Goal: Information Seeking & Learning: Learn about a topic

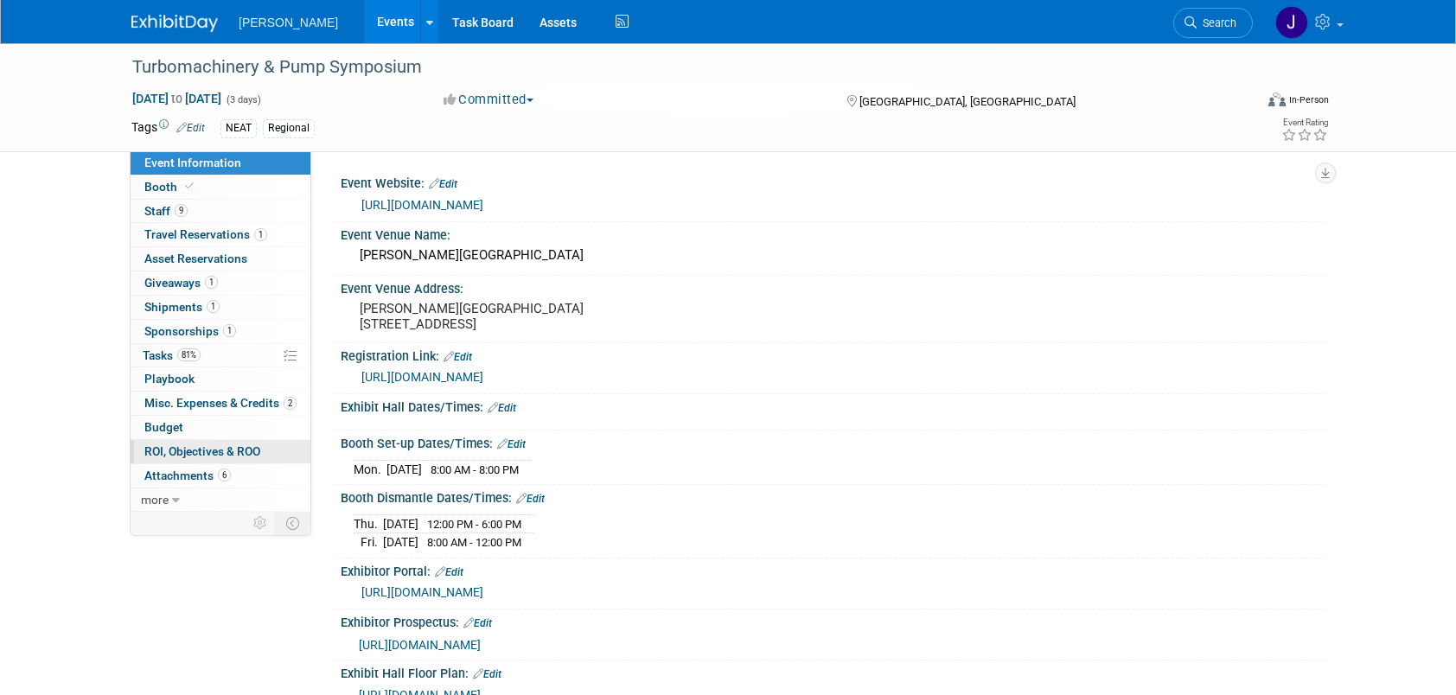
click at [197, 449] on span "ROI, Objectives & ROO 0" at bounding box center [202, 451] width 116 height 14
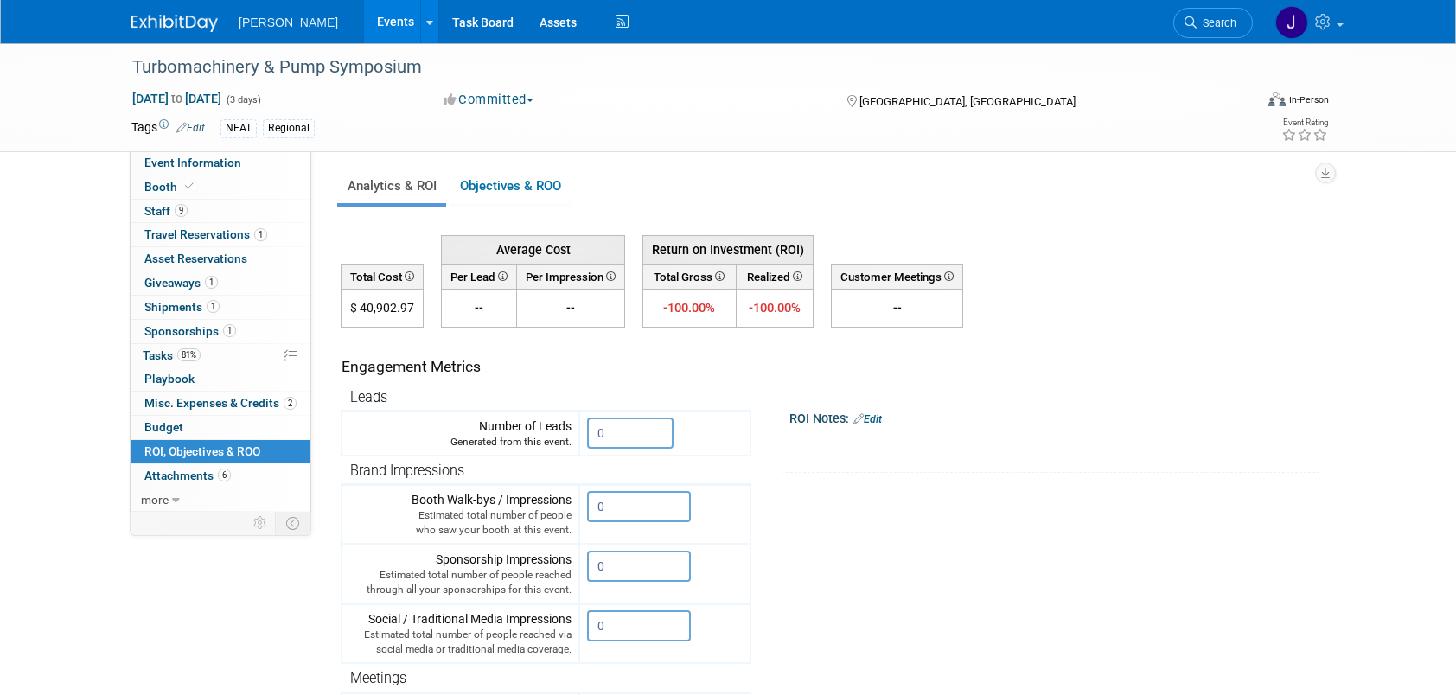
click at [372, 15] on link "Events" at bounding box center [395, 21] width 63 height 43
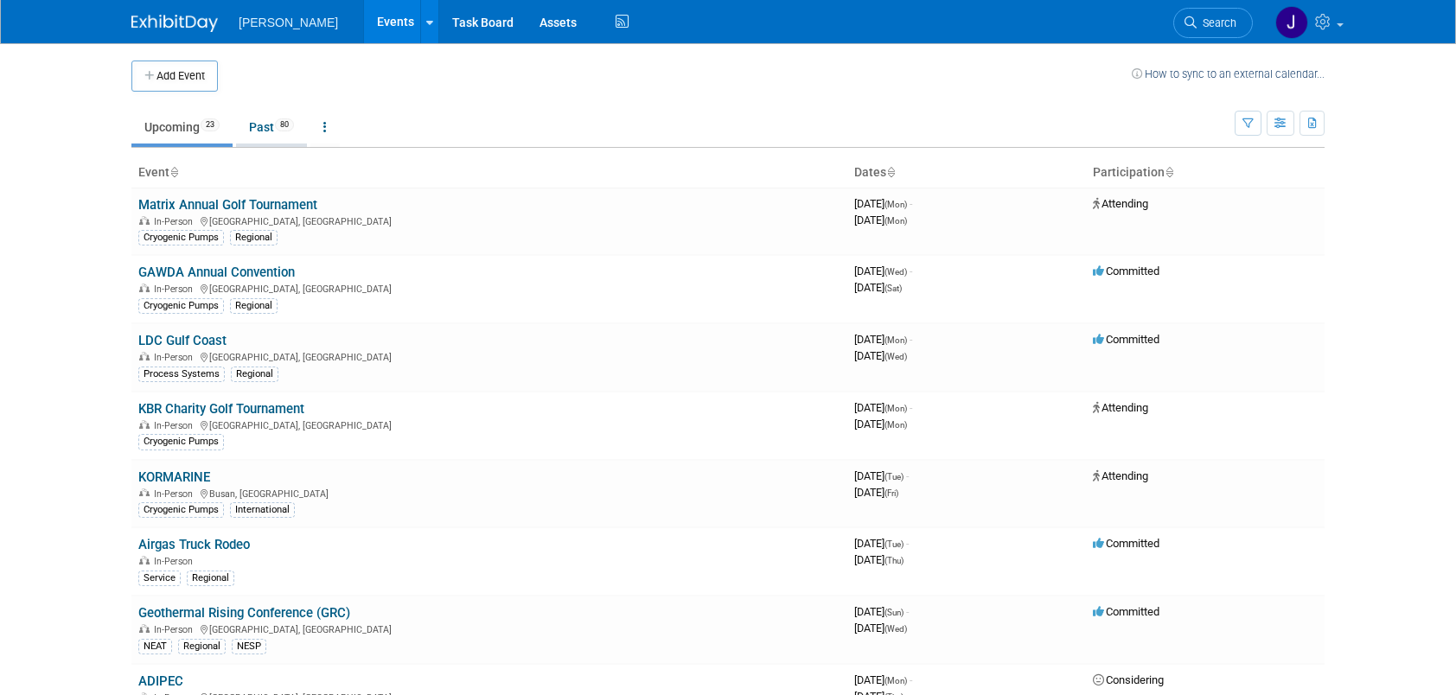
click at [263, 126] on link "Past 80" at bounding box center [271, 127] width 71 height 33
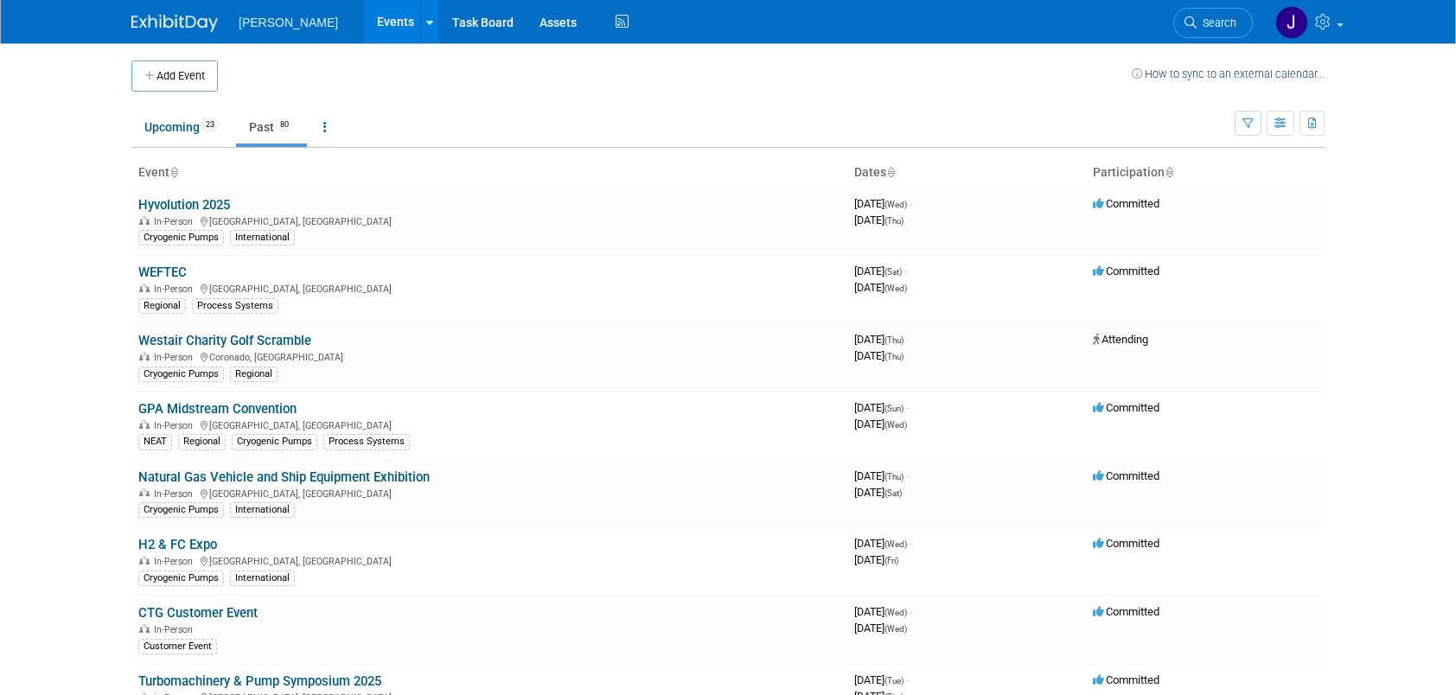
click at [260, 124] on link "Past 80" at bounding box center [271, 127] width 71 height 33
click at [187, 201] on link "Hyvolution 2025" at bounding box center [184, 205] width 92 height 16
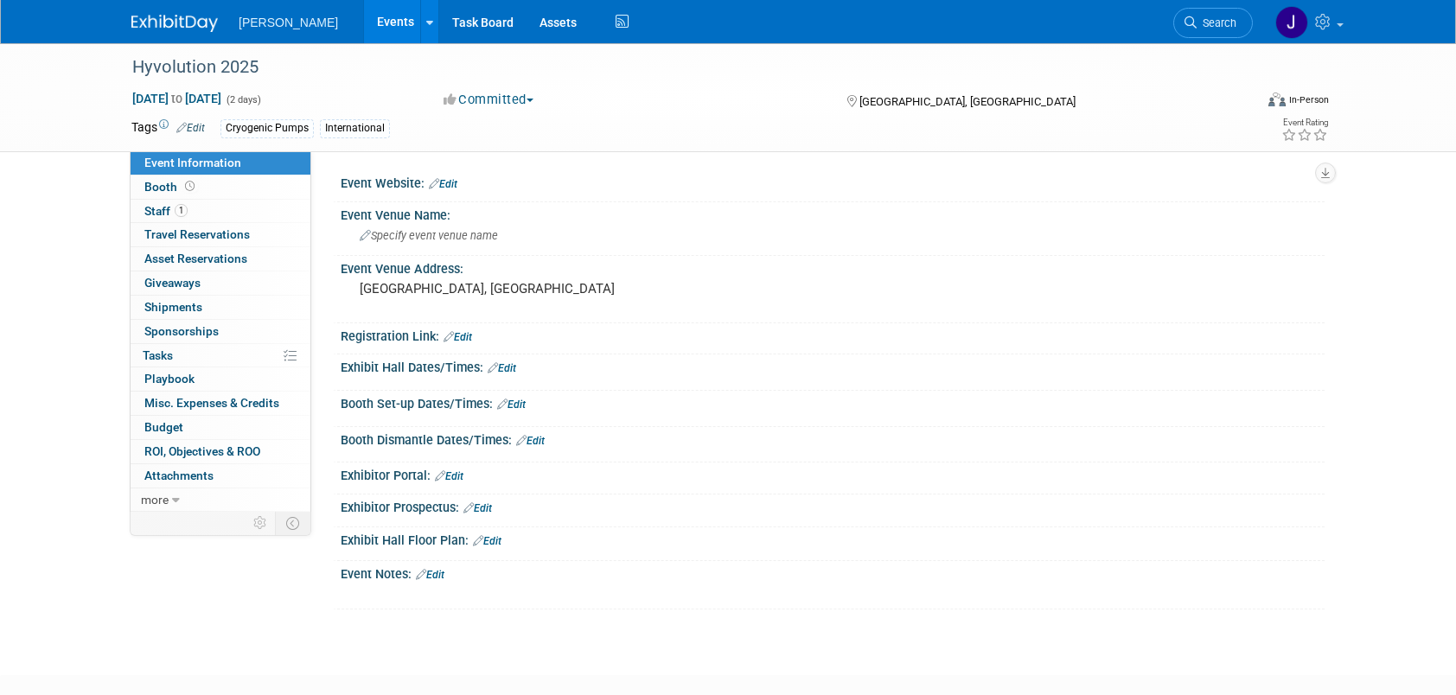
click at [373, 19] on link "Events" at bounding box center [395, 21] width 63 height 43
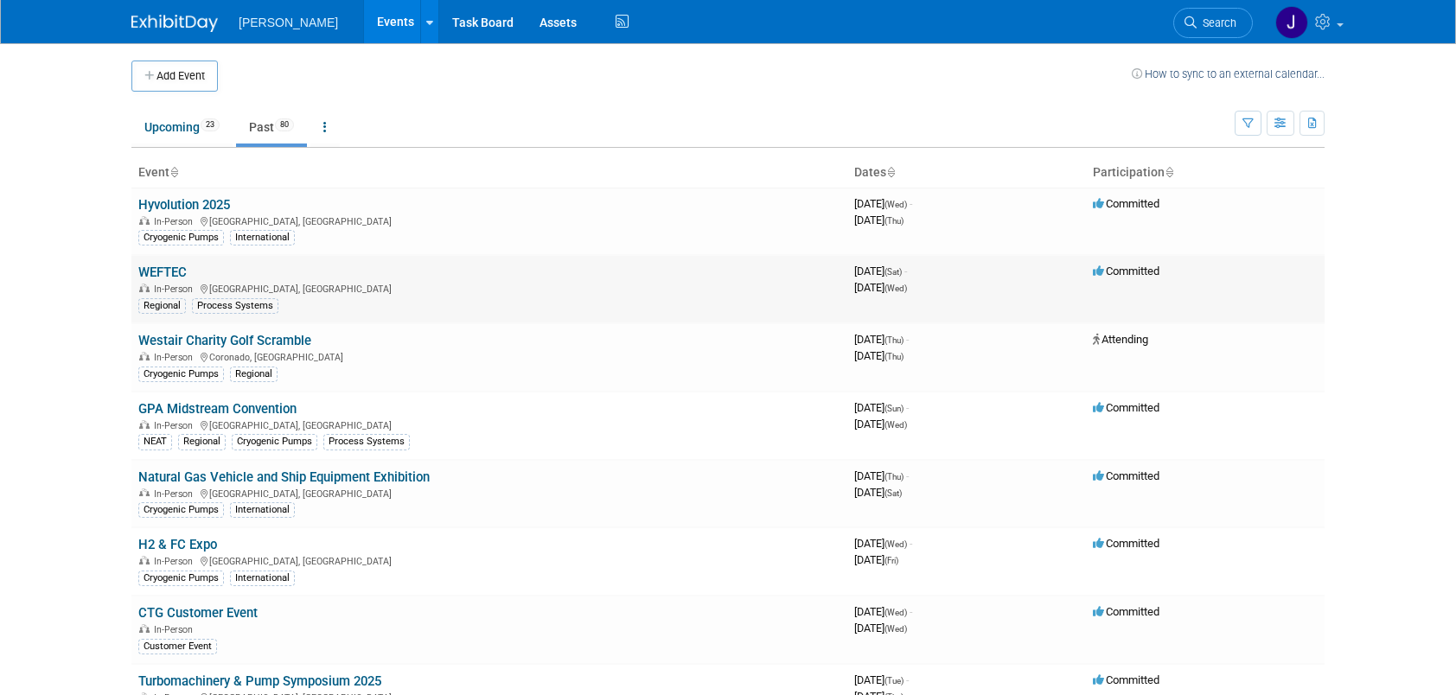
click at [179, 269] on link "WEFTEC" at bounding box center [162, 273] width 48 height 16
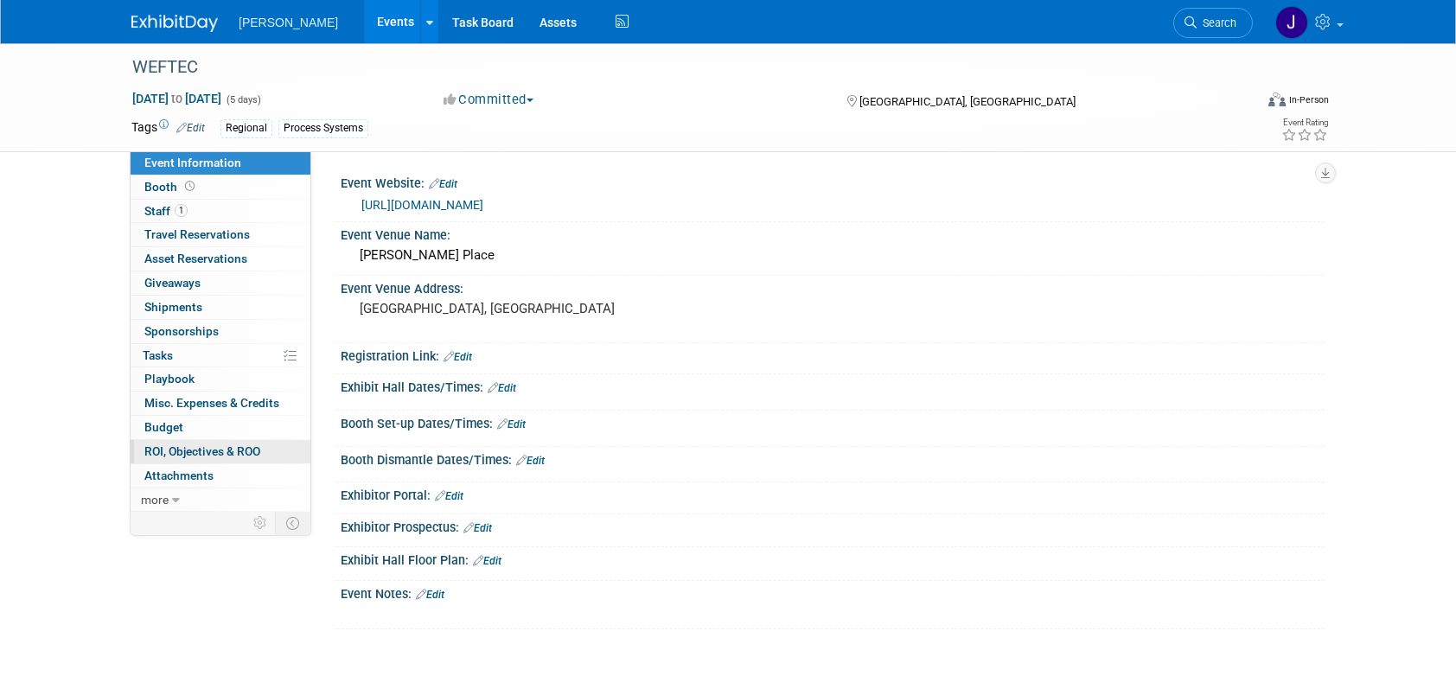
click at [199, 452] on span "ROI, Objectives & ROO 0" at bounding box center [202, 451] width 116 height 14
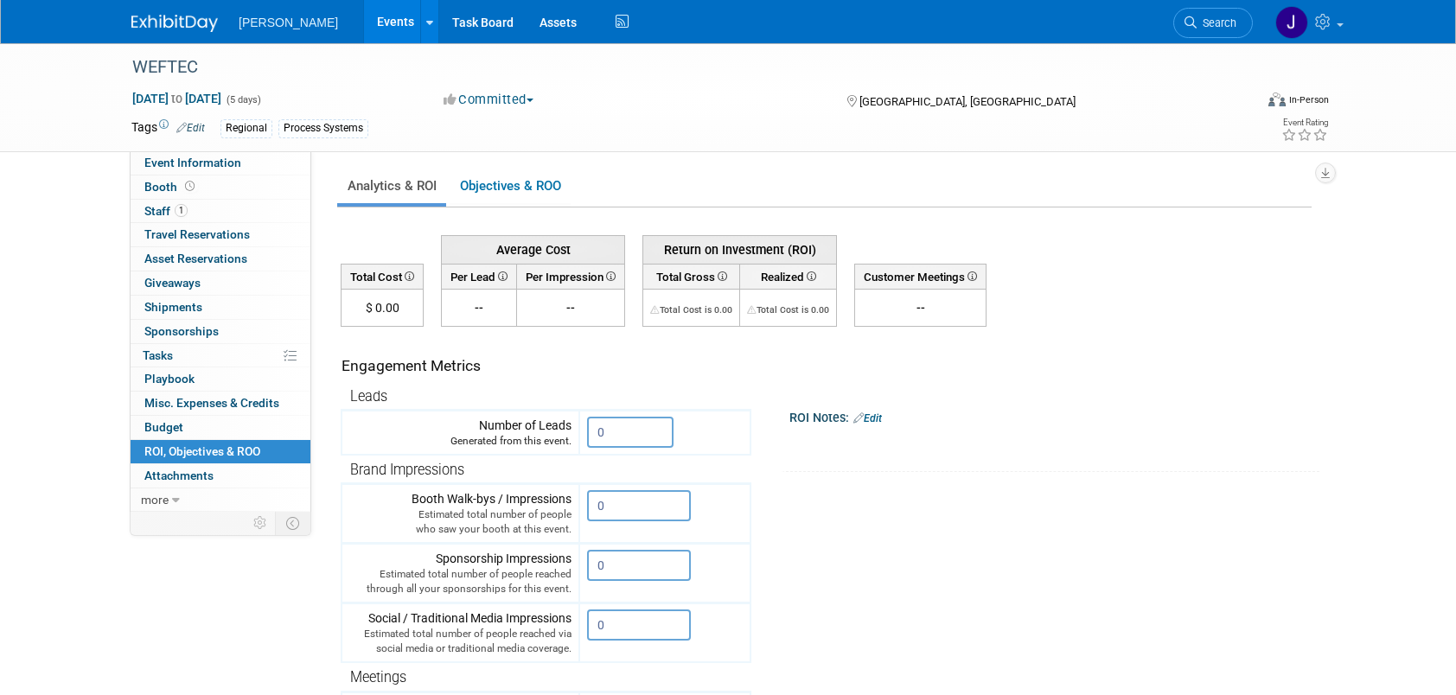
click at [375, 25] on link "Events" at bounding box center [395, 21] width 63 height 43
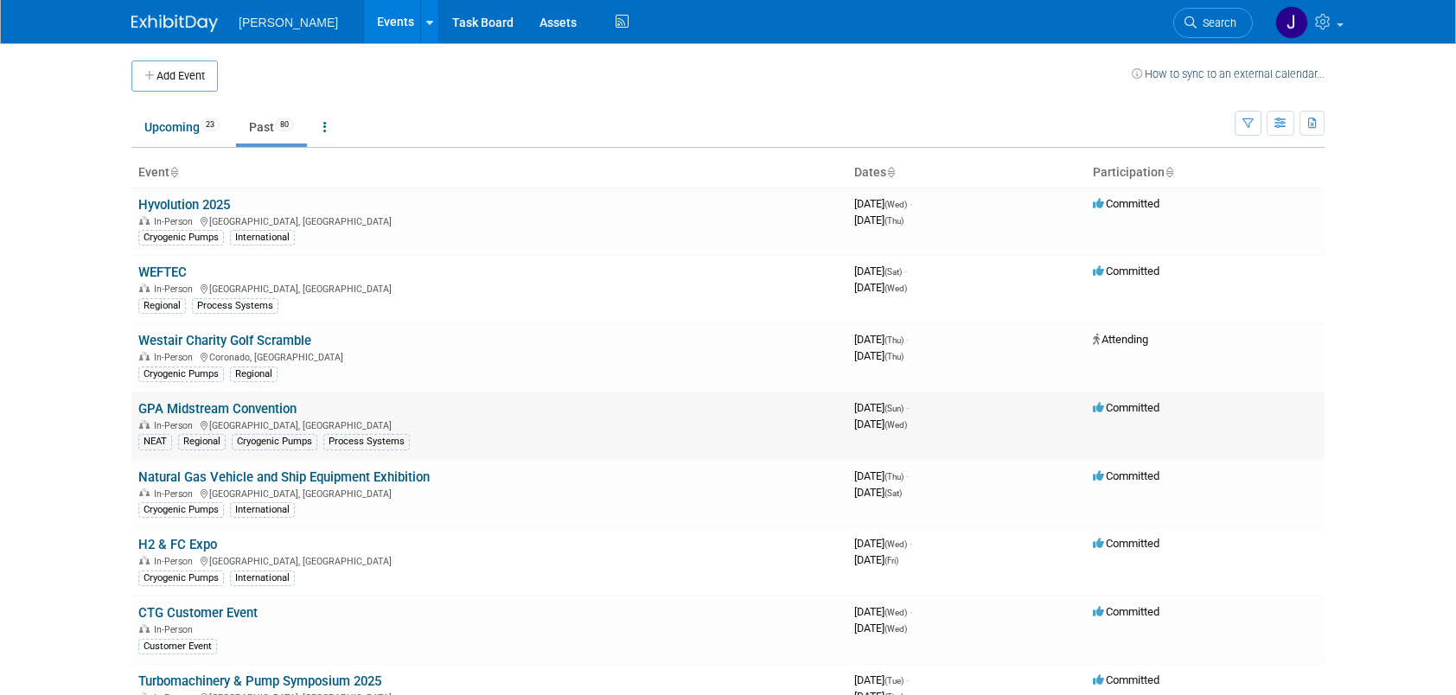
click at [208, 403] on link "GPA Midstream Convention" at bounding box center [217, 409] width 158 height 16
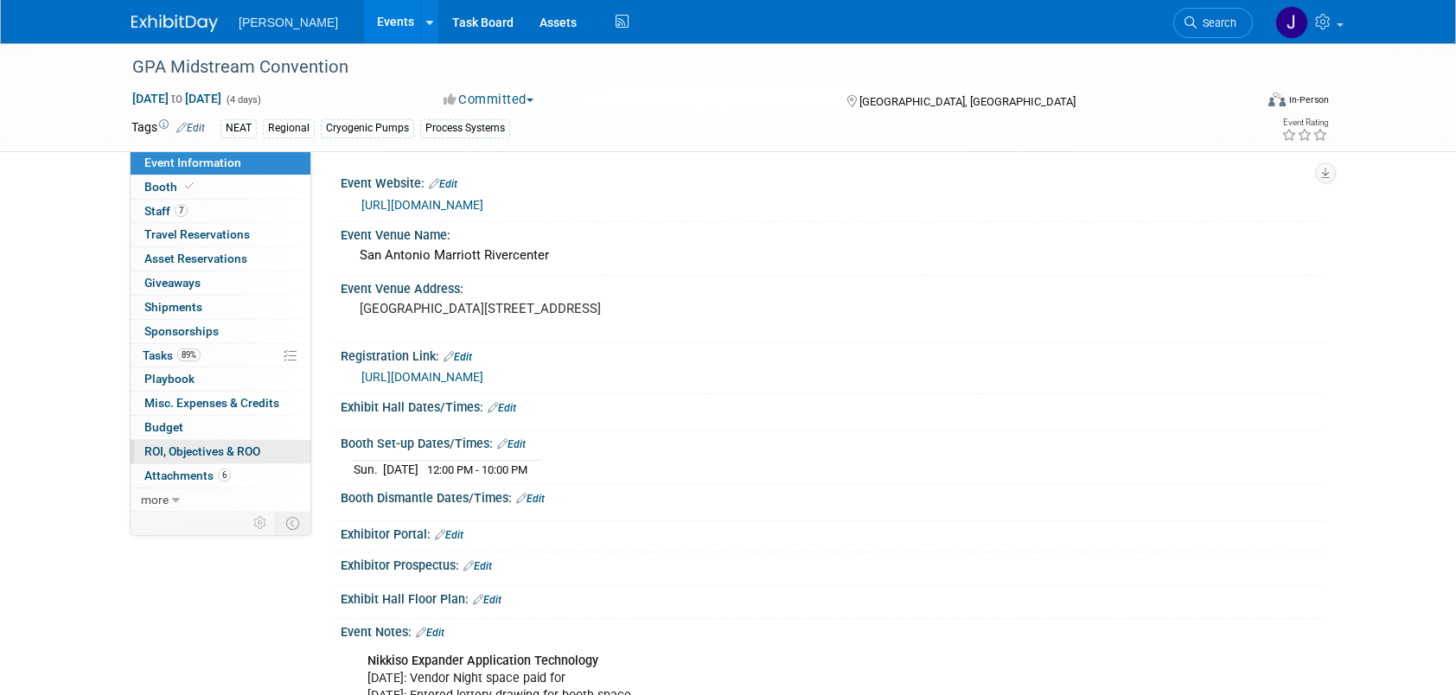
click at [219, 447] on span "ROI, Objectives & ROO 0" at bounding box center [202, 451] width 116 height 14
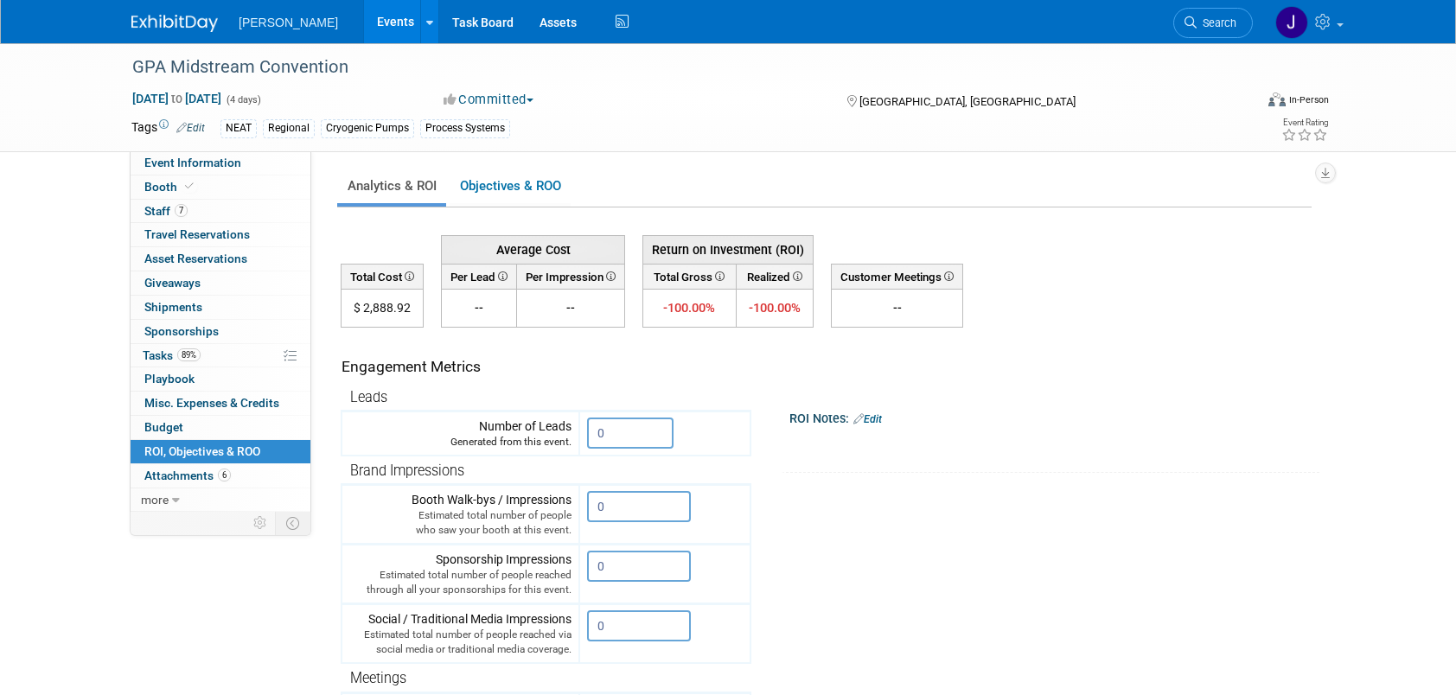
click at [364, 24] on link "Events" at bounding box center [395, 21] width 63 height 43
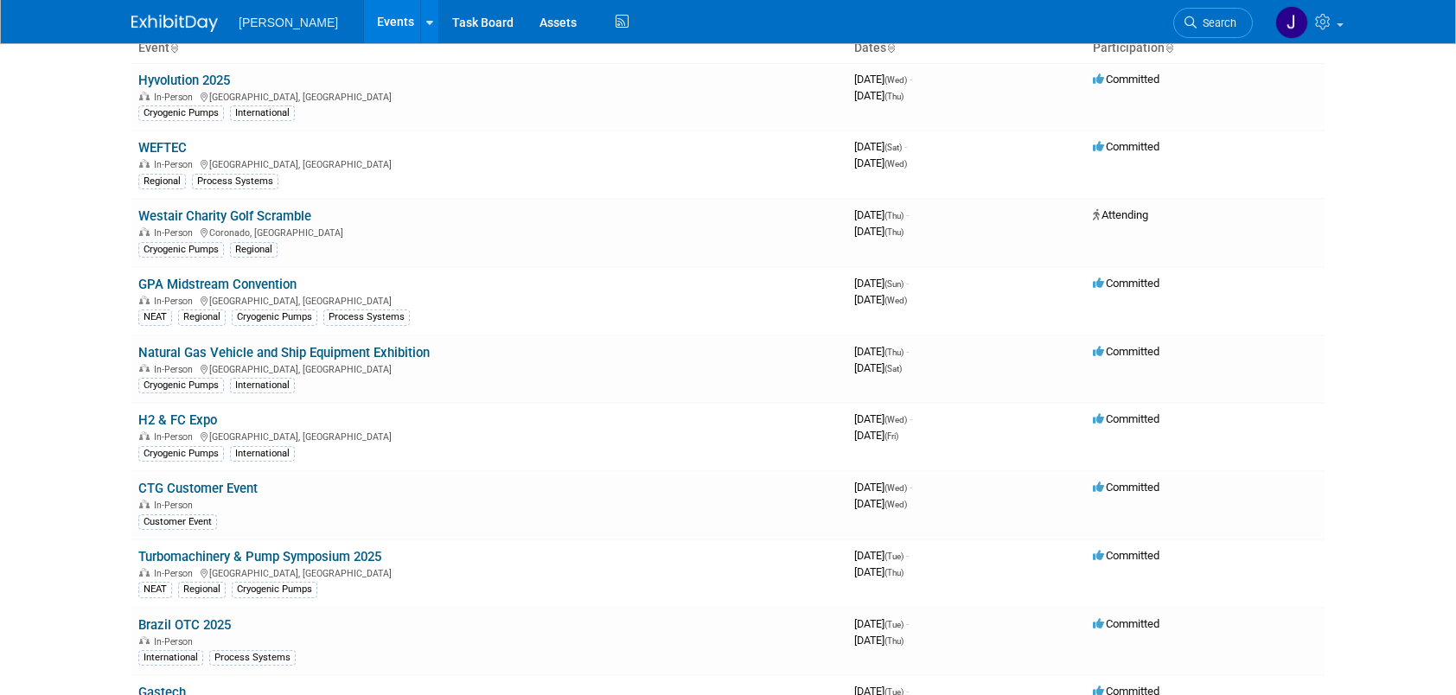
scroll to position [173, 0]
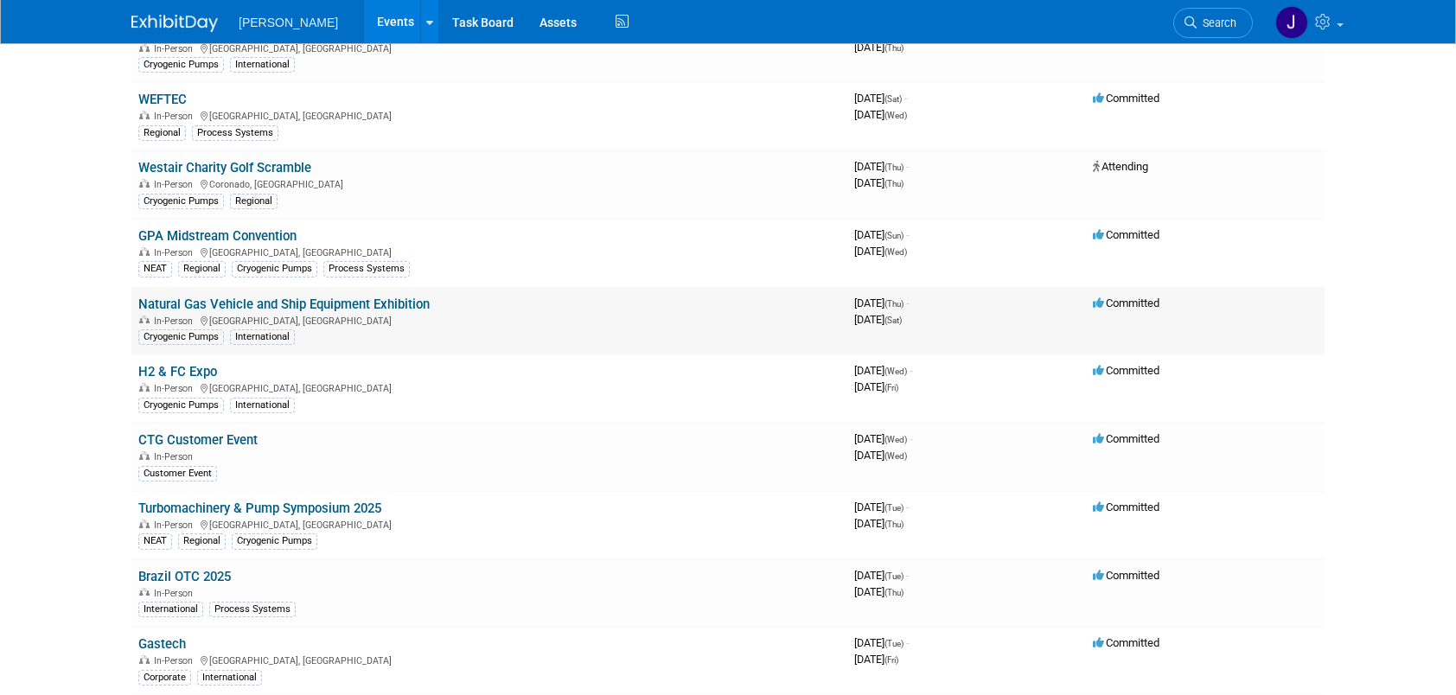
click at [292, 299] on link "Natural Gas Vehicle and Ship Equipment Exhibition" at bounding box center [283, 304] width 291 height 16
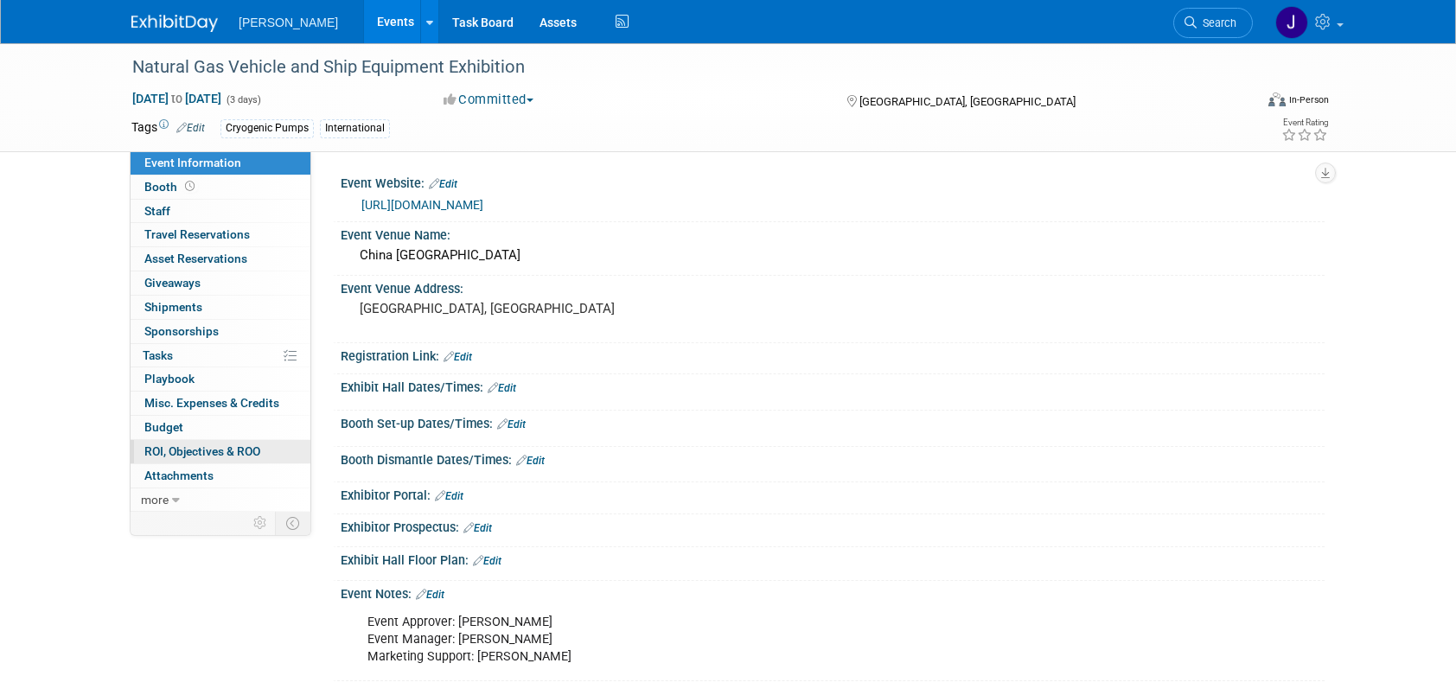
click at [197, 449] on span "ROI, Objectives & ROO 0" at bounding box center [202, 451] width 116 height 14
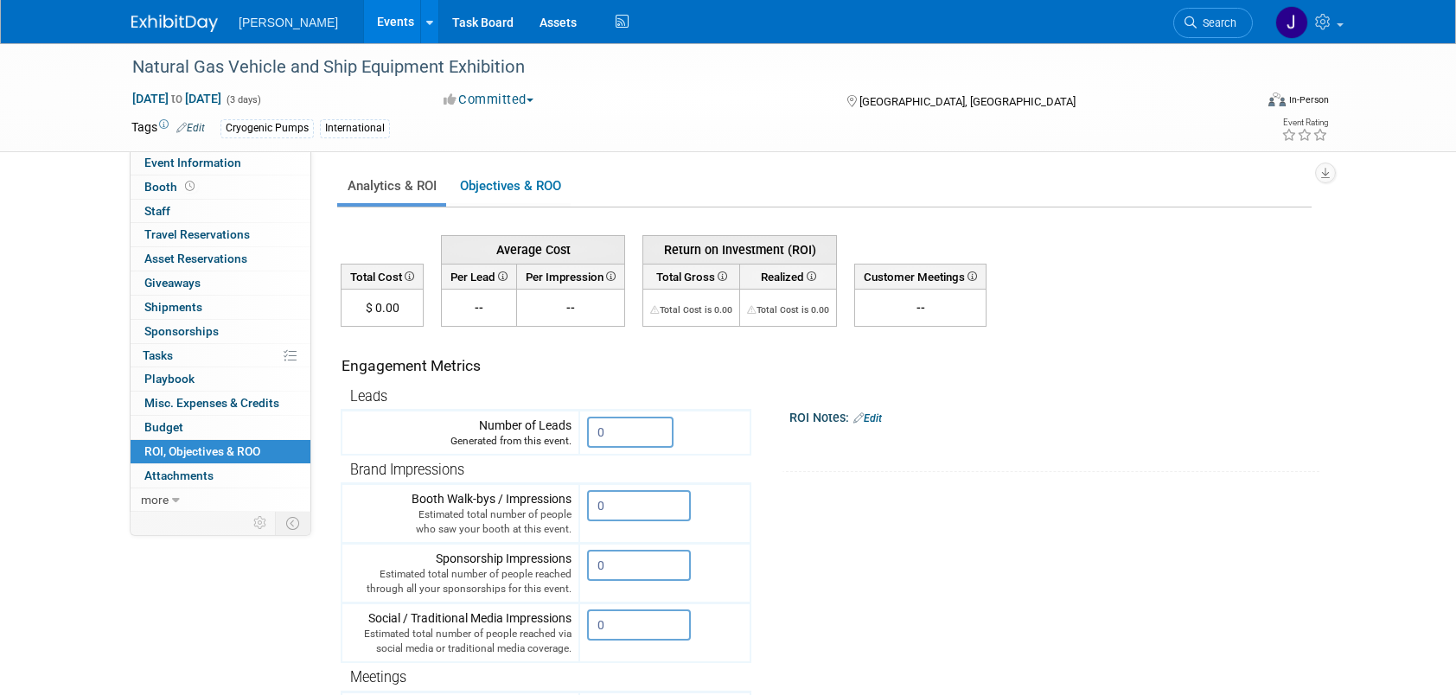
click at [372, 26] on link "Events" at bounding box center [395, 21] width 63 height 43
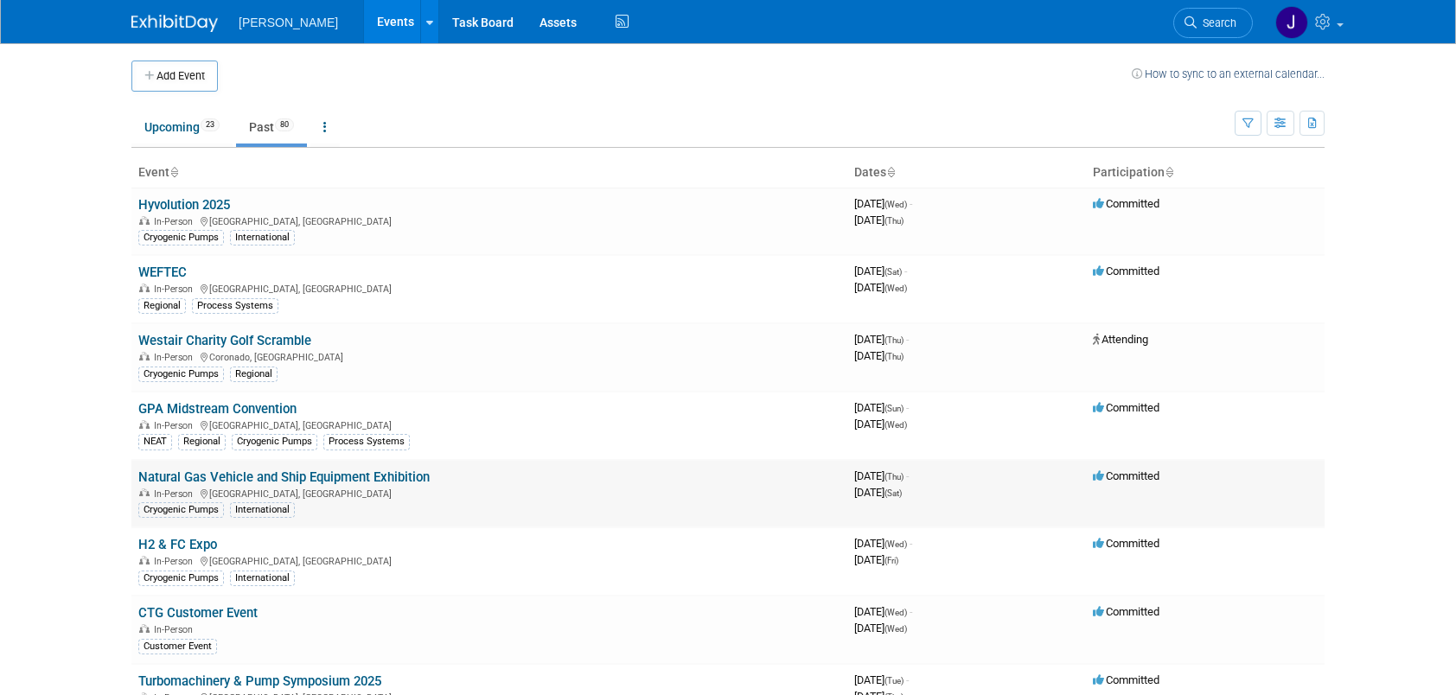
click at [286, 472] on link "Natural Gas Vehicle and Ship Equipment Exhibition" at bounding box center [283, 477] width 291 height 16
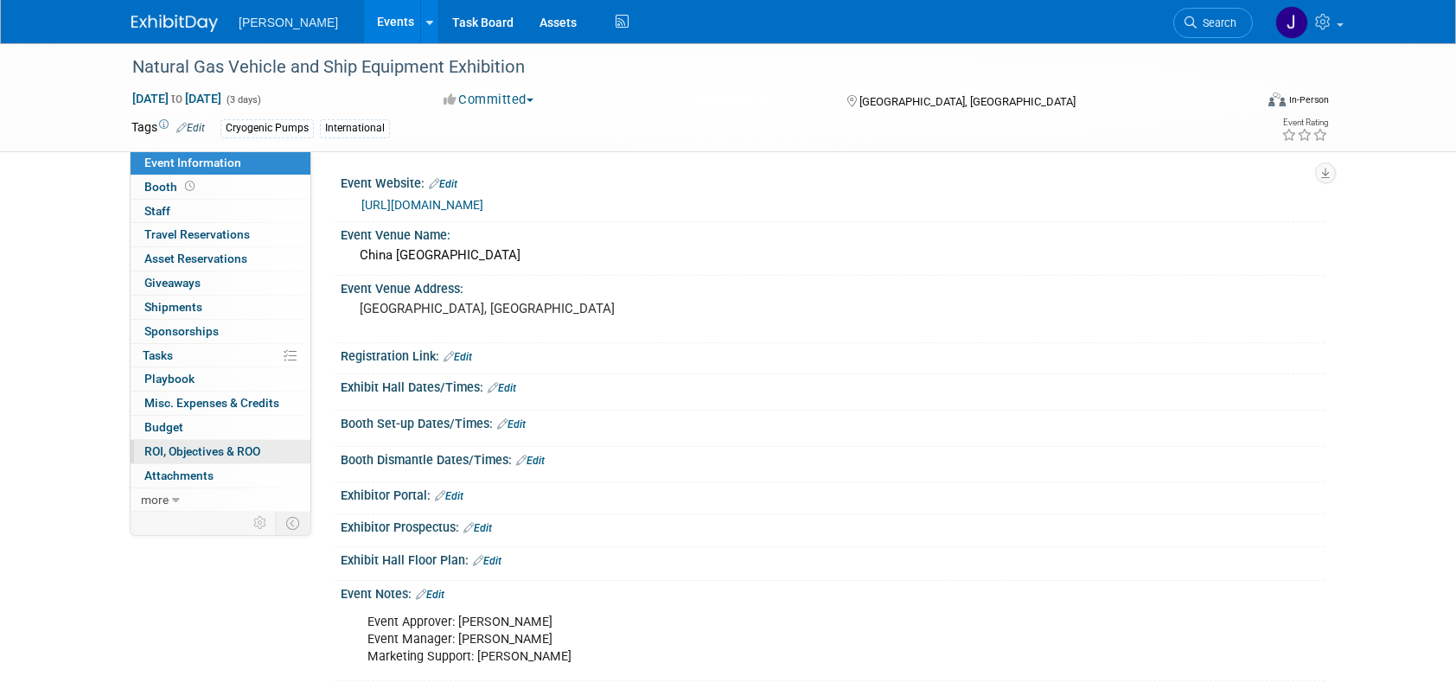
click at [221, 449] on span "ROI, Objectives & ROO 0" at bounding box center [202, 451] width 116 height 14
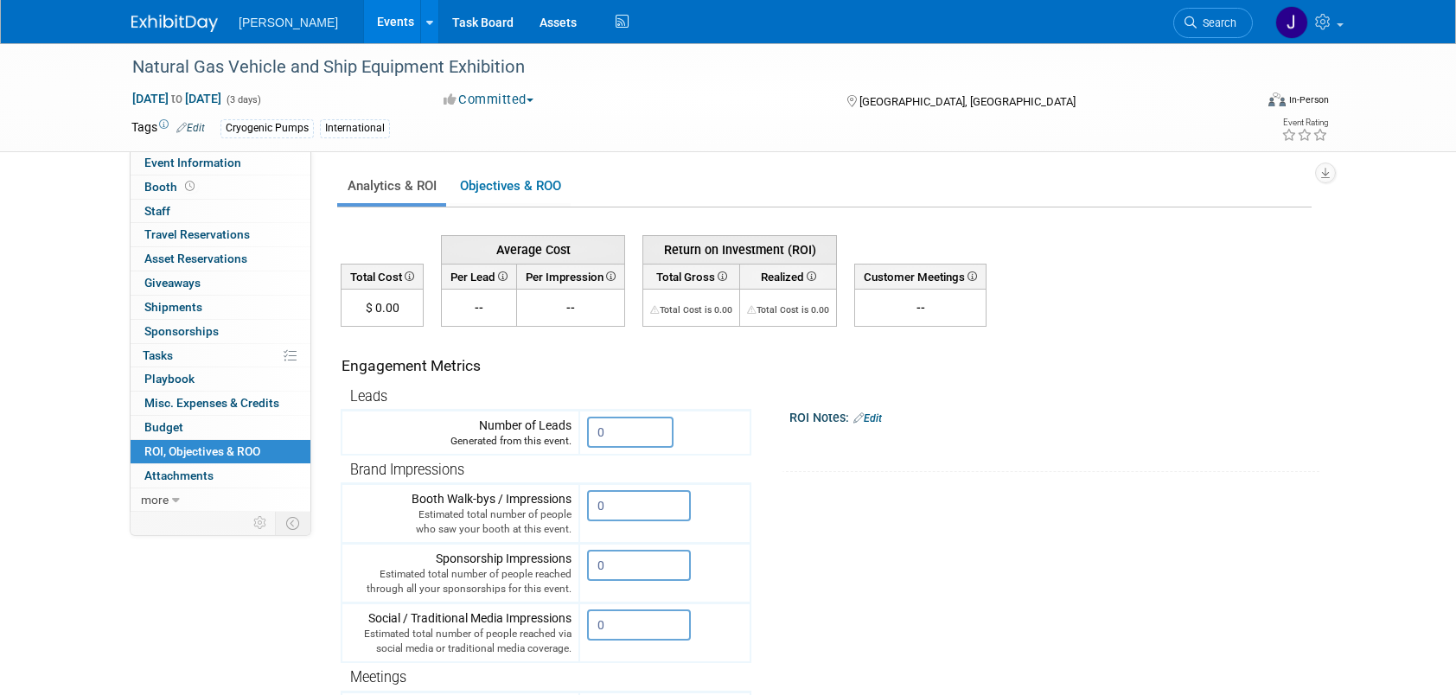
click at [364, 19] on link "Events" at bounding box center [395, 21] width 63 height 43
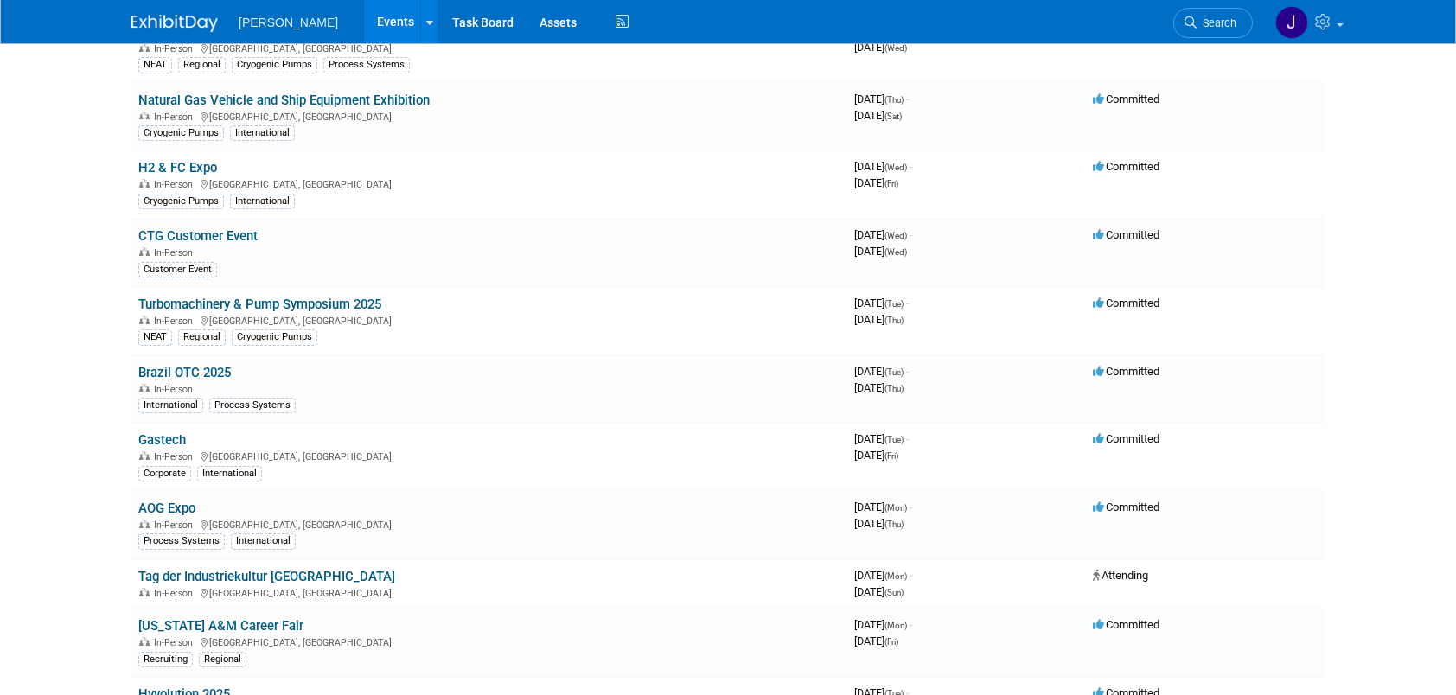
scroll to position [432, 0]
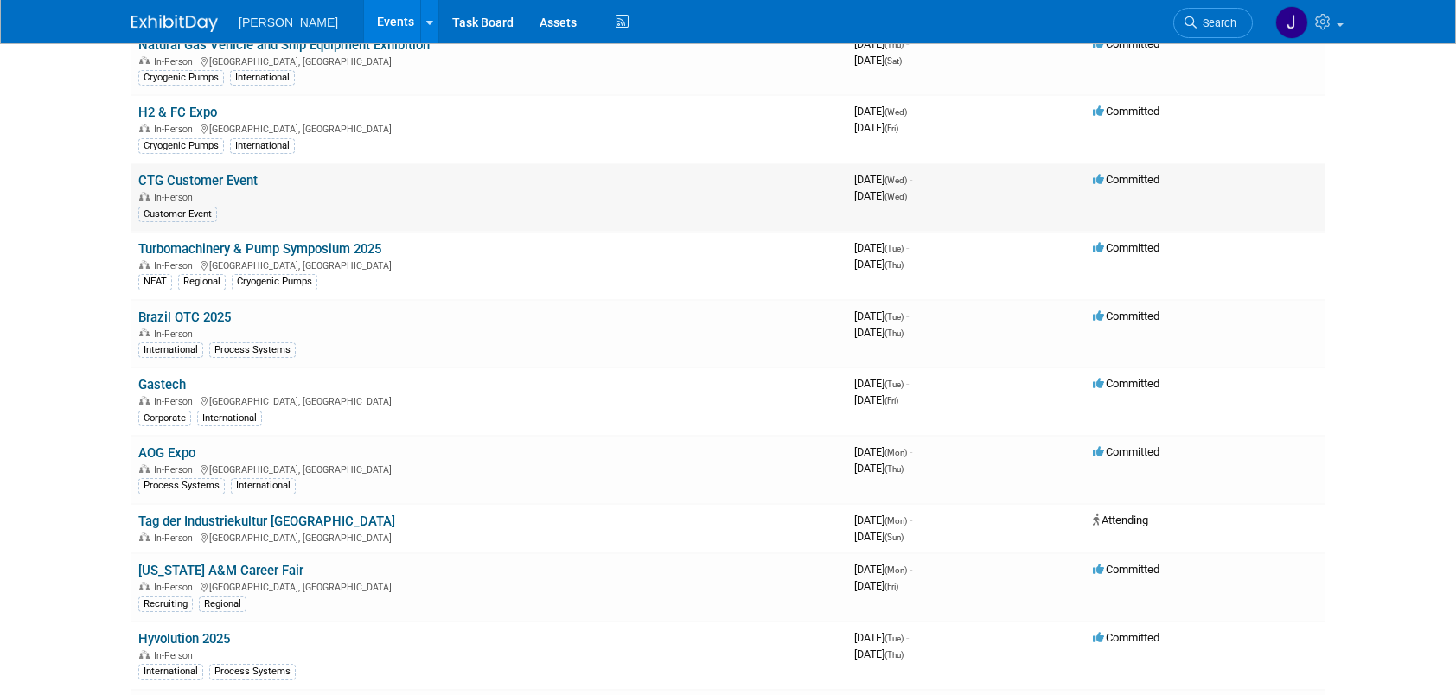
click at [207, 179] on link "CTG Customer Event" at bounding box center [197, 181] width 119 height 16
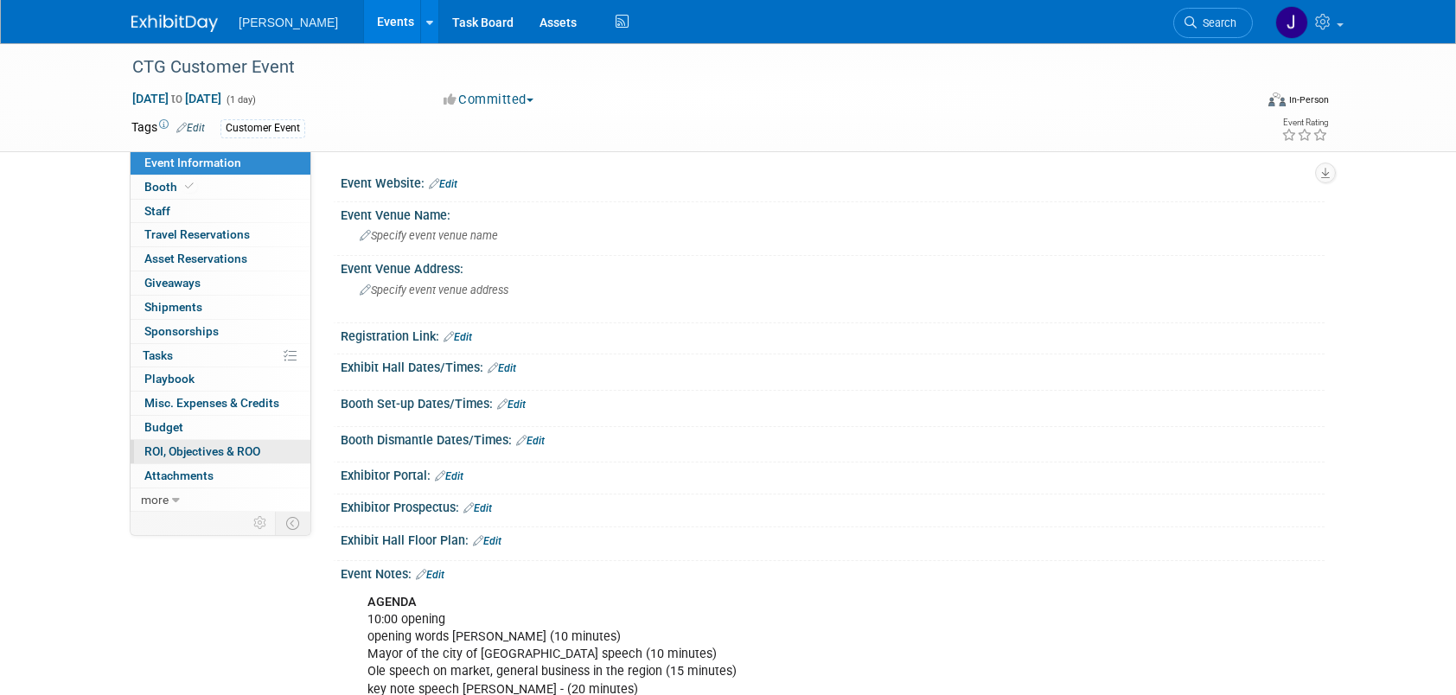
click at [199, 448] on span "ROI, Objectives & ROO 0" at bounding box center [202, 451] width 116 height 14
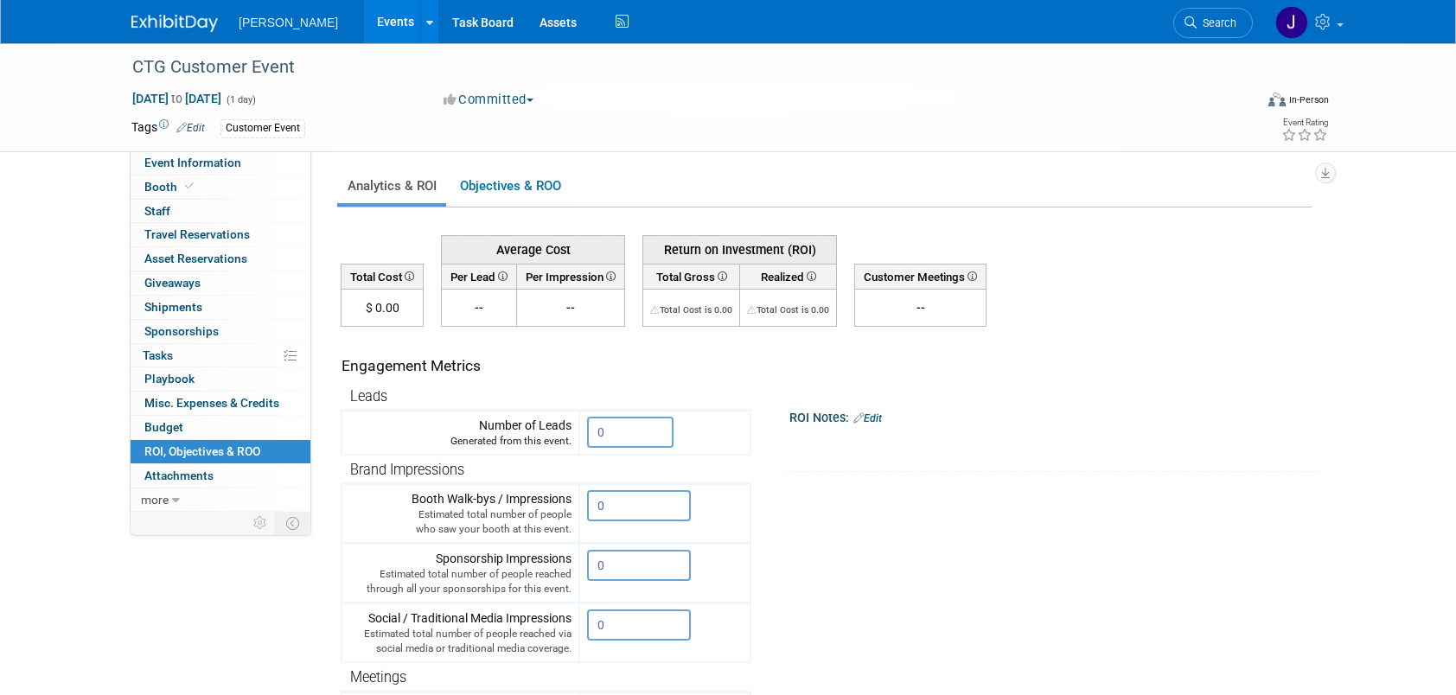
click at [373, 22] on link "Events" at bounding box center [395, 21] width 63 height 43
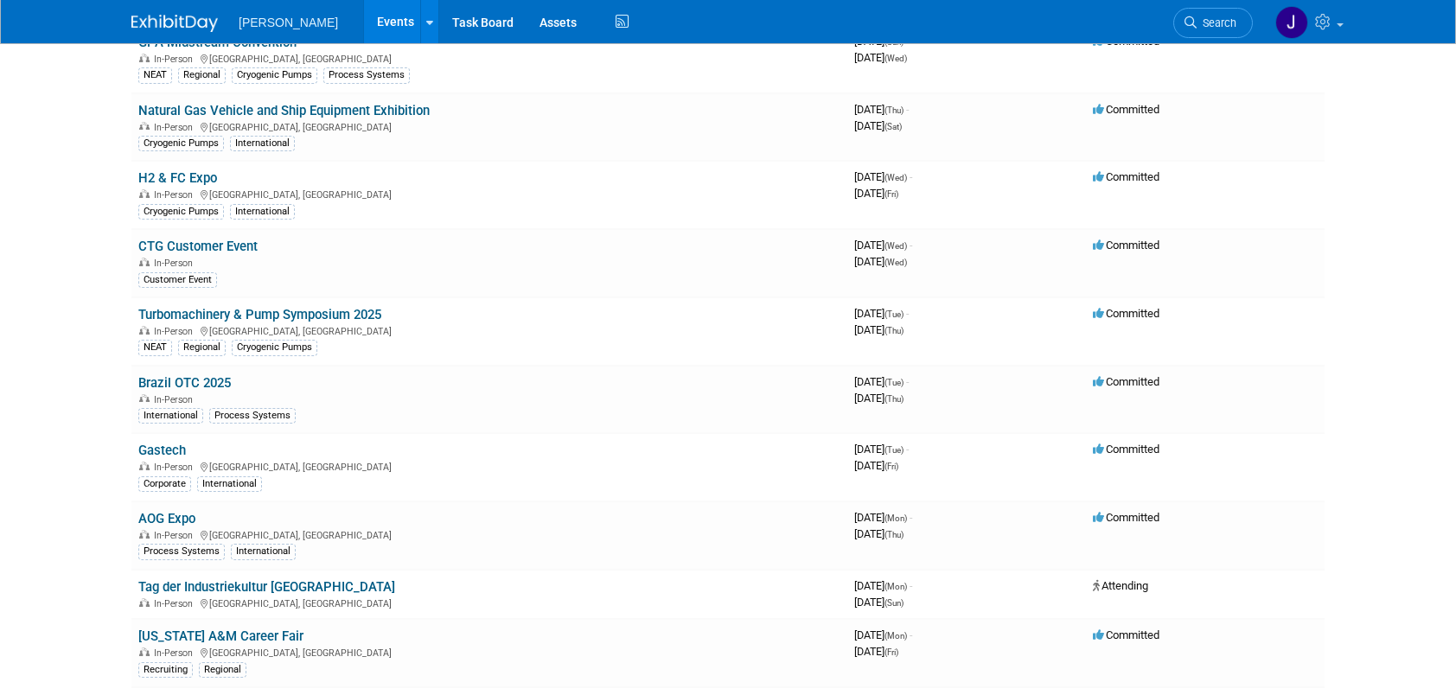
scroll to position [432, 0]
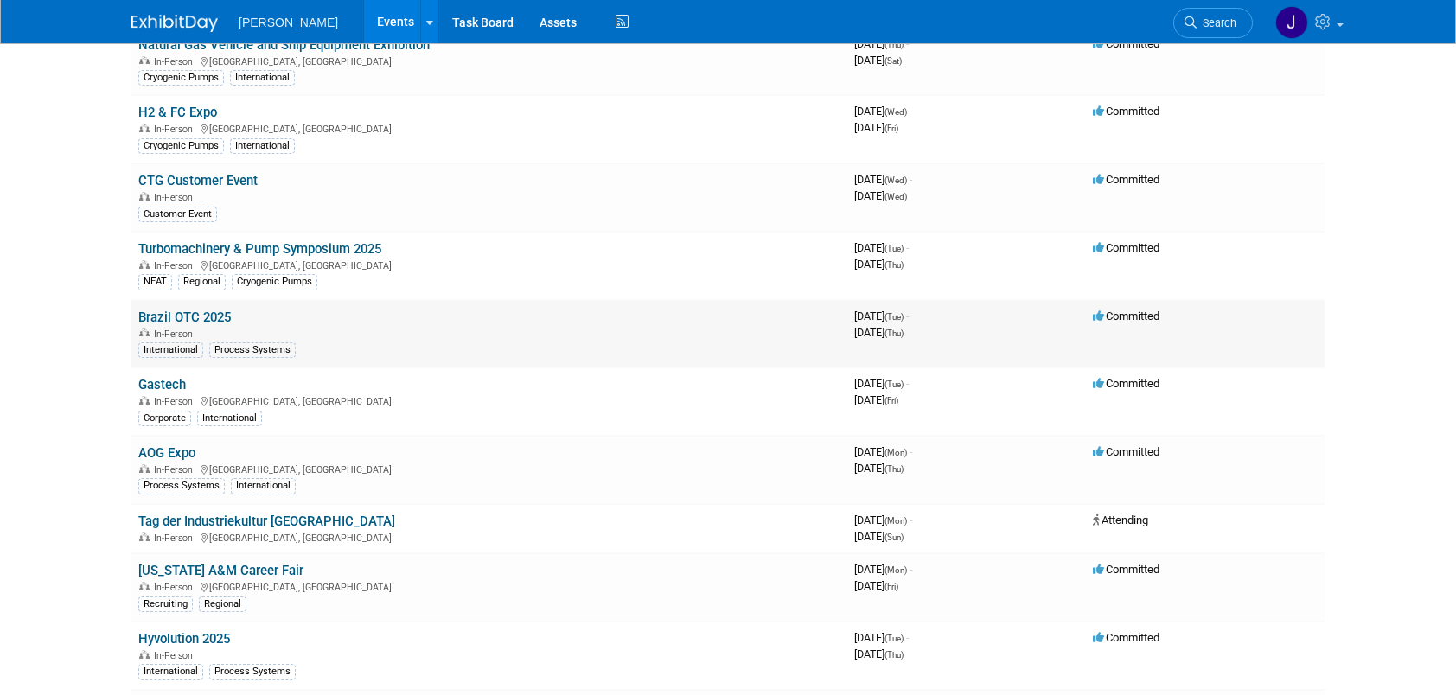
click at [192, 309] on link "Brazil OTC 2025" at bounding box center [184, 317] width 92 height 16
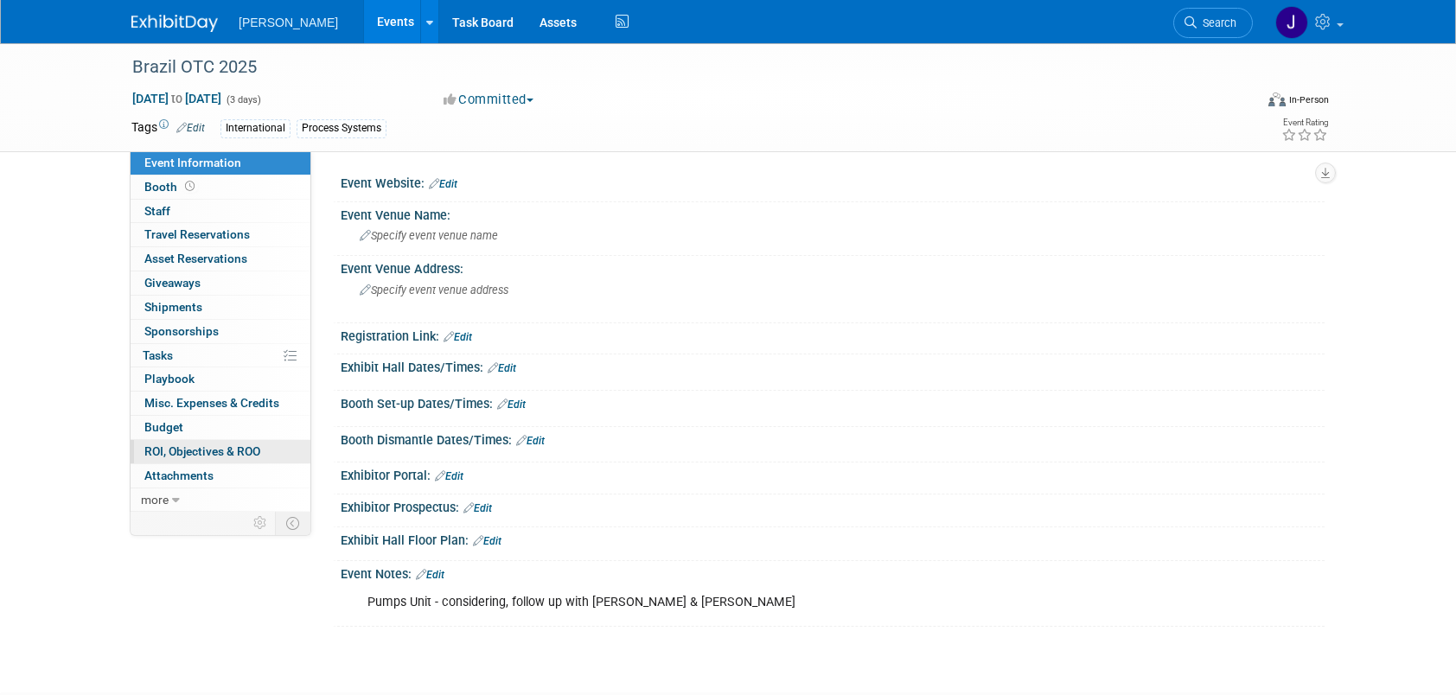
click at [187, 448] on span "ROI, Objectives & ROO 0" at bounding box center [202, 451] width 116 height 14
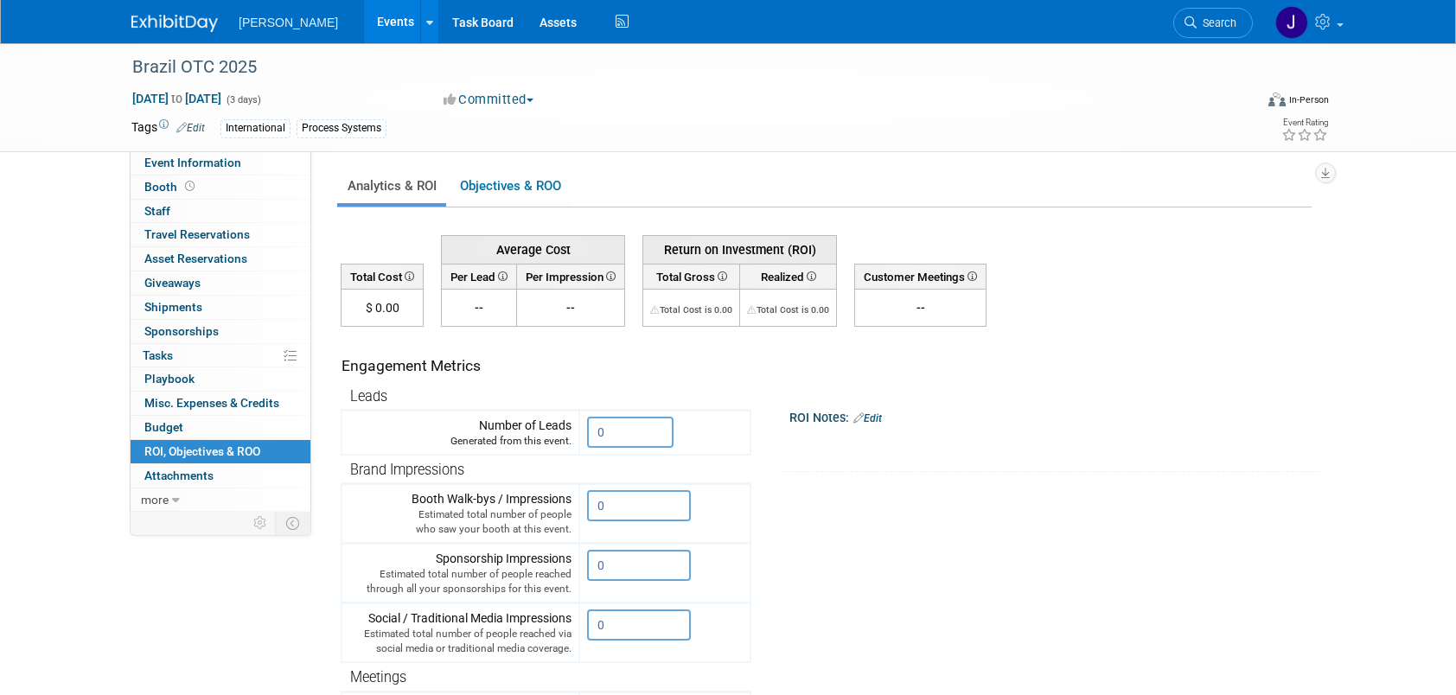
click at [365, 21] on link "Events" at bounding box center [395, 21] width 63 height 43
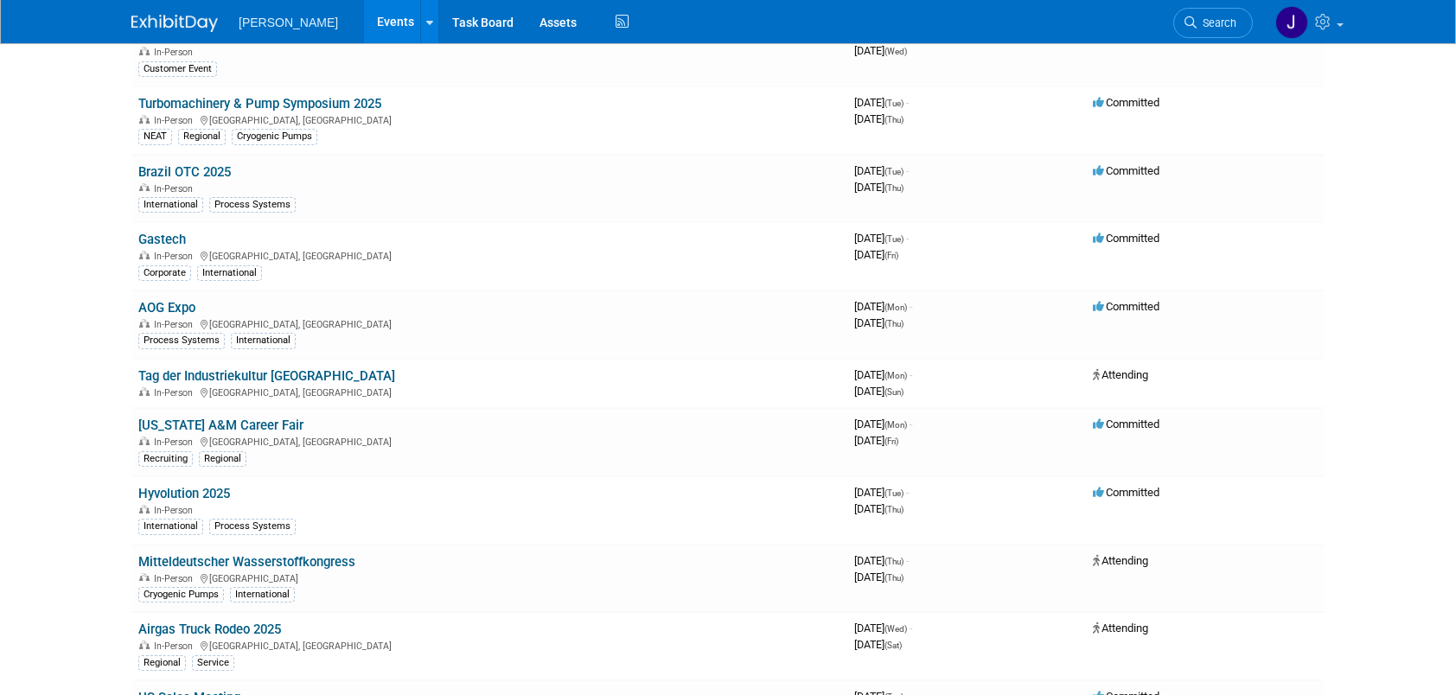
scroll to position [605, 0]
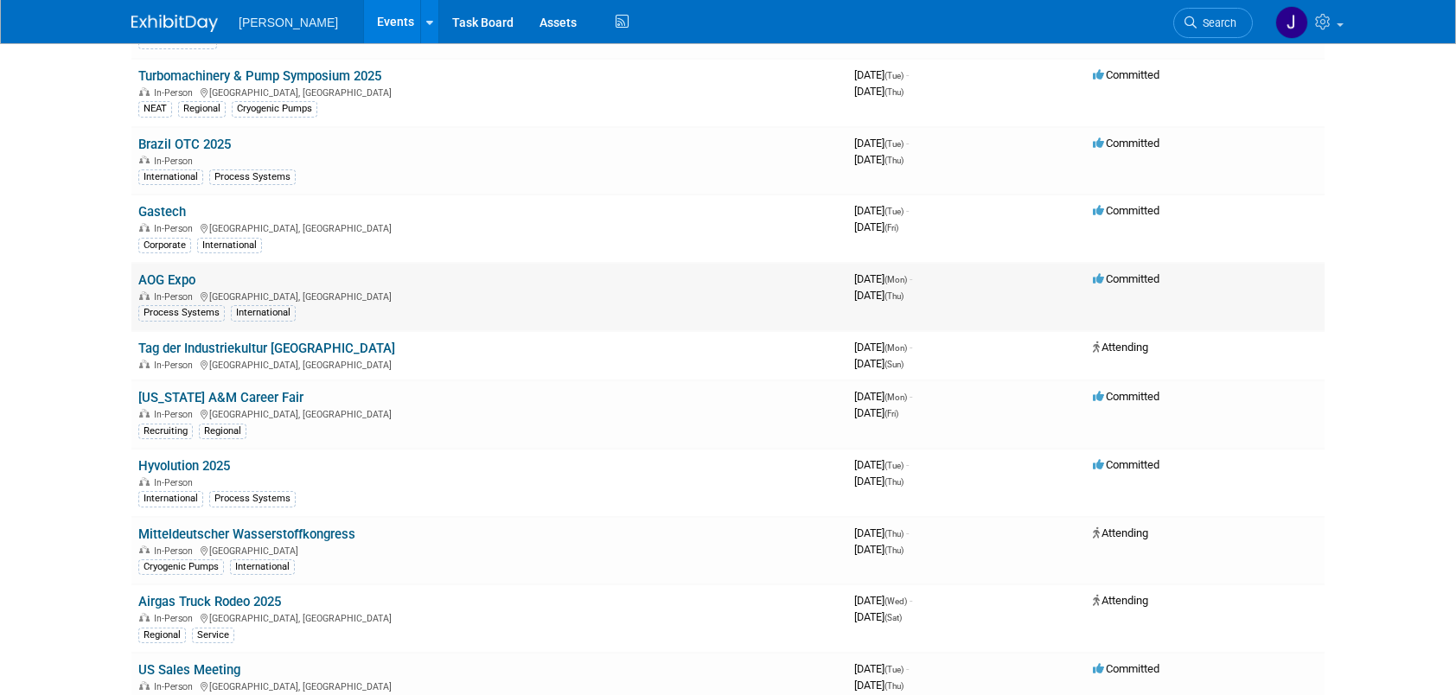
click at [176, 273] on link "AOG Expo" at bounding box center [166, 280] width 57 height 16
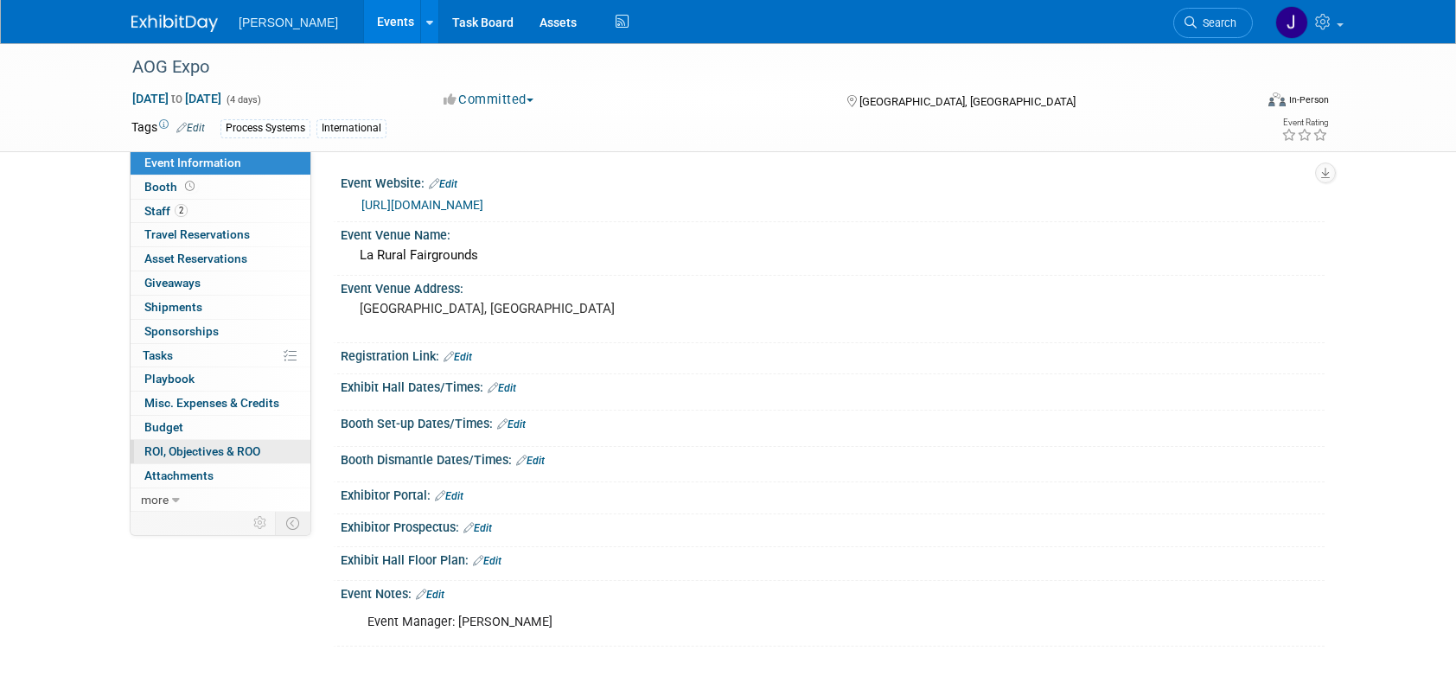
click at [195, 444] on span "ROI, Objectives & ROO 0" at bounding box center [202, 451] width 116 height 14
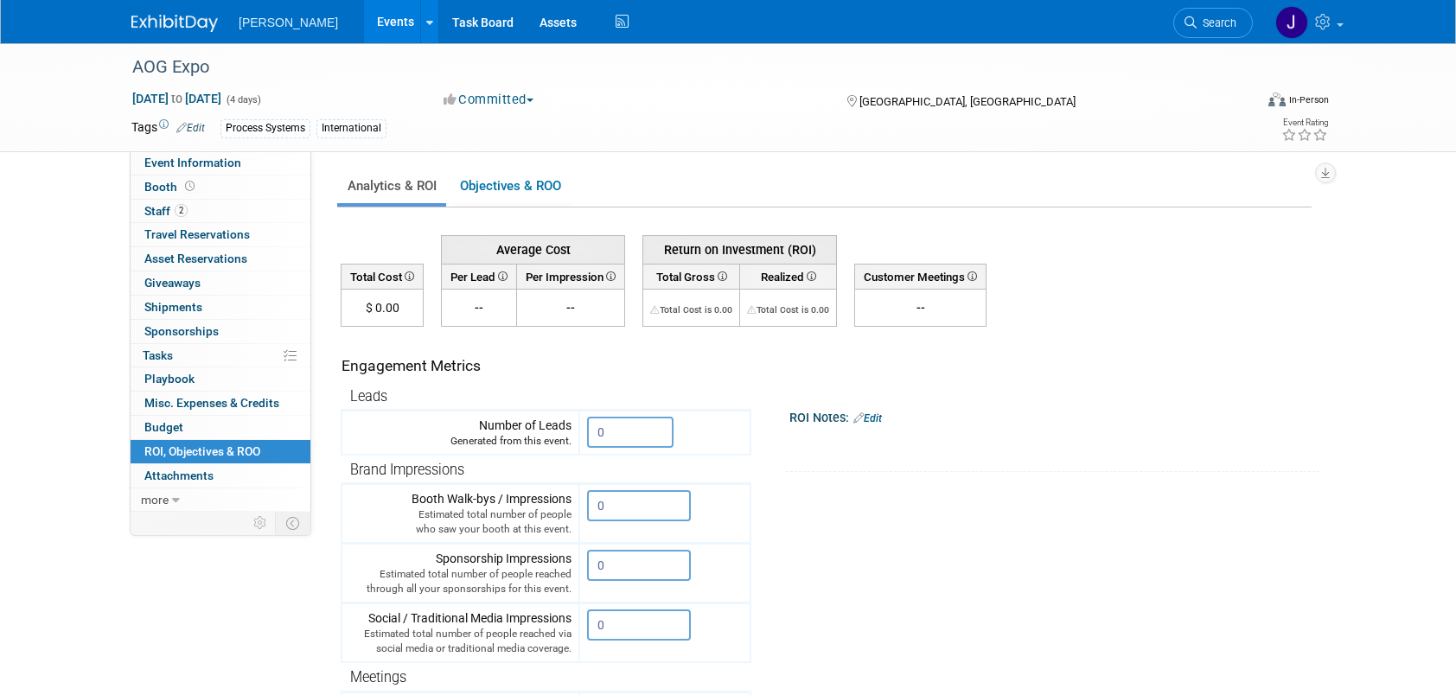
click at [375, 22] on link "Events" at bounding box center [395, 21] width 63 height 43
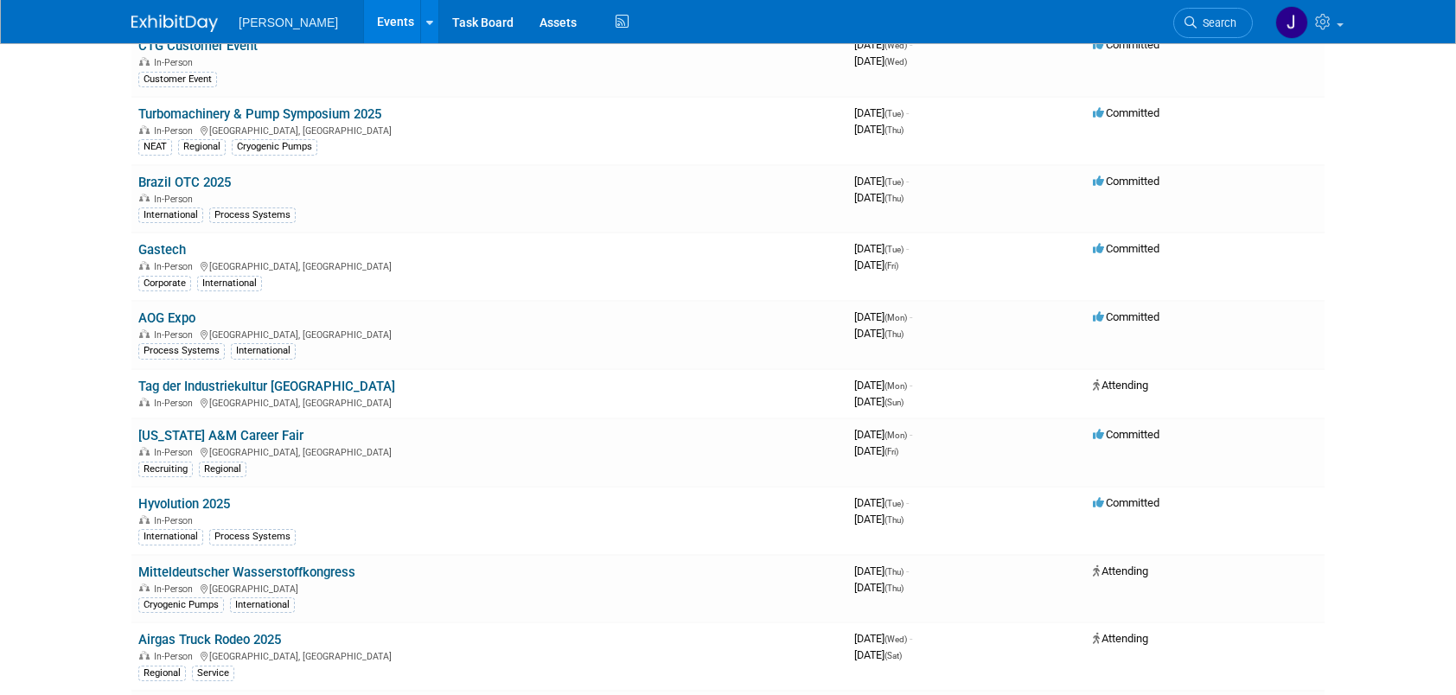
scroll to position [605, 0]
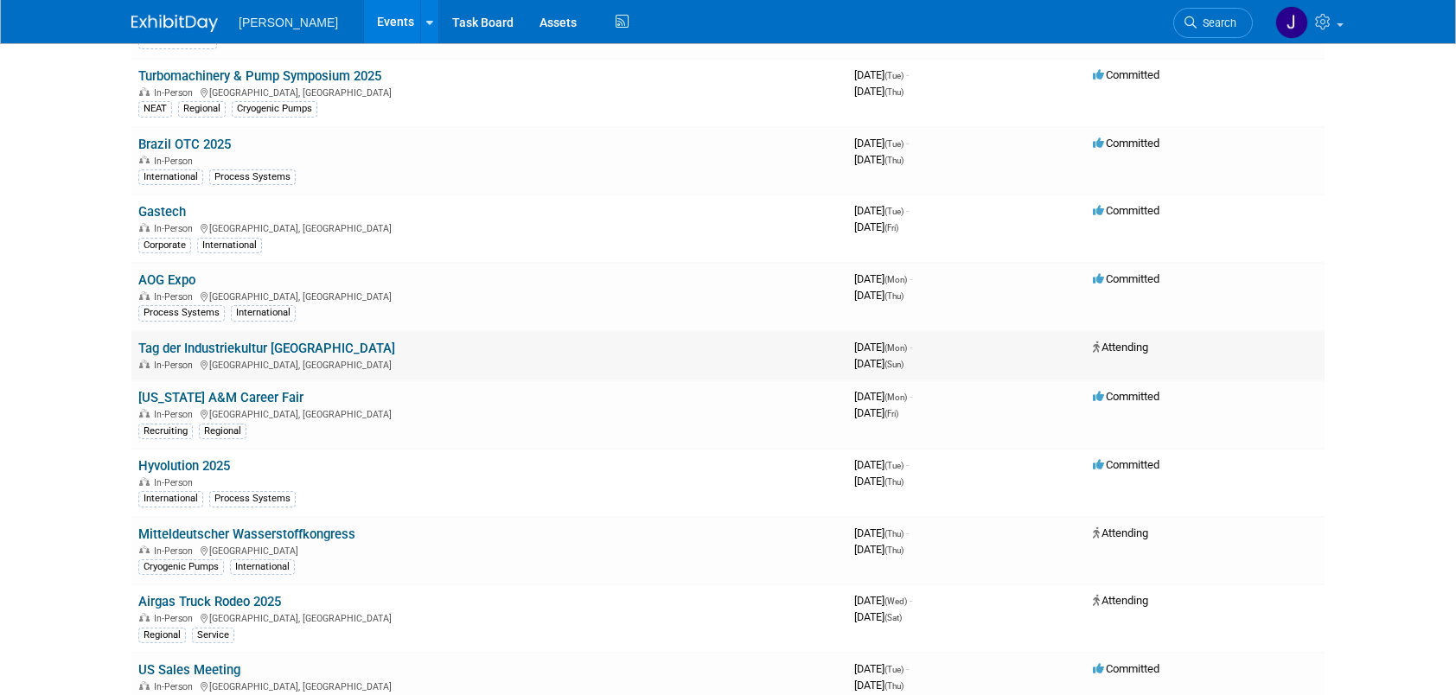
click at [226, 341] on link "Tag der Industriekultur [GEOGRAPHIC_DATA]" at bounding box center [266, 349] width 257 height 16
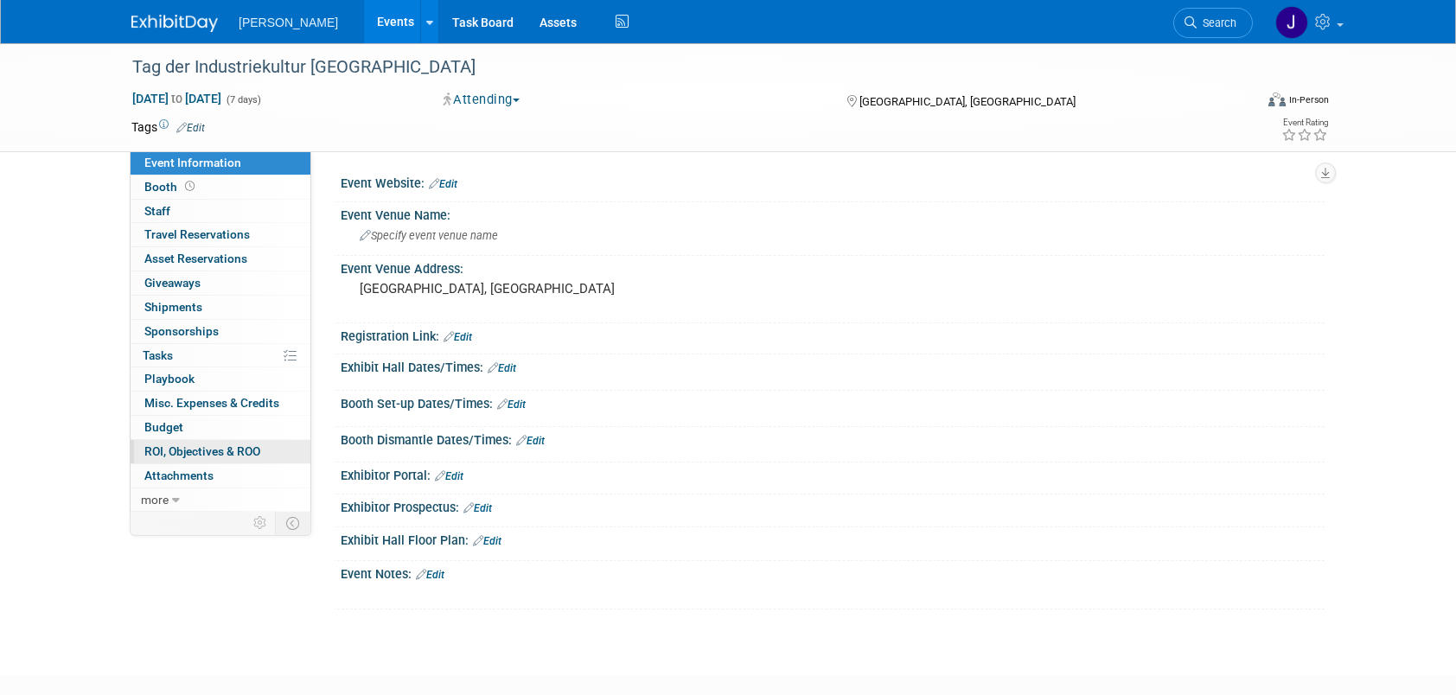
click at [192, 448] on span "ROI, Objectives & ROO 0" at bounding box center [202, 451] width 116 height 14
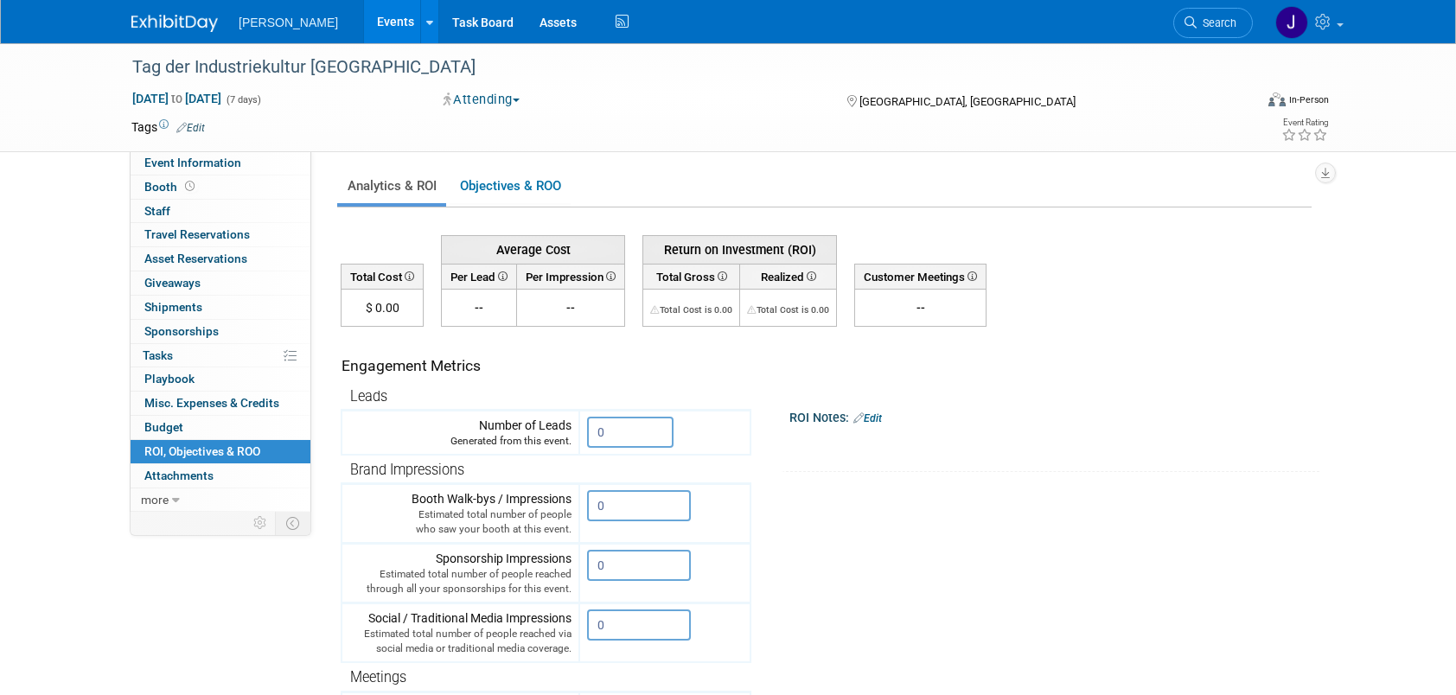
click at [364, 23] on link "Events" at bounding box center [395, 21] width 63 height 43
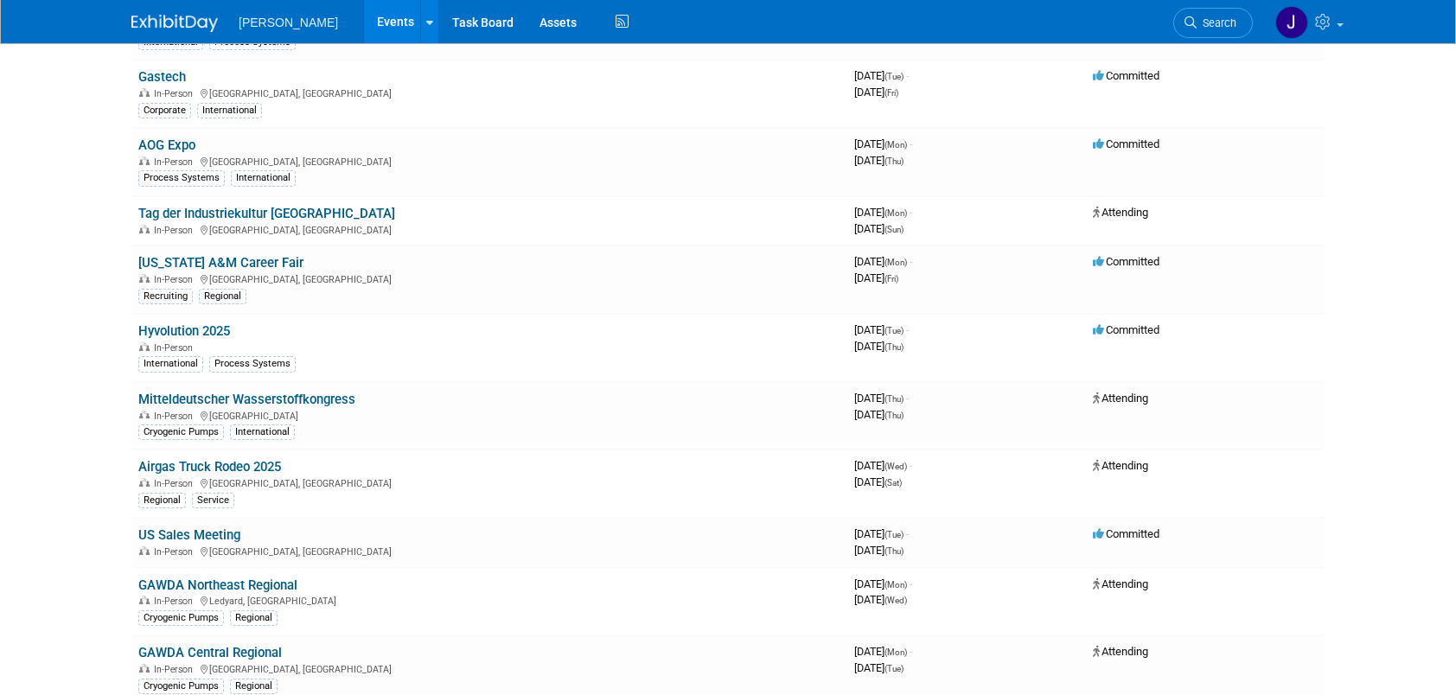
scroll to position [778, 0]
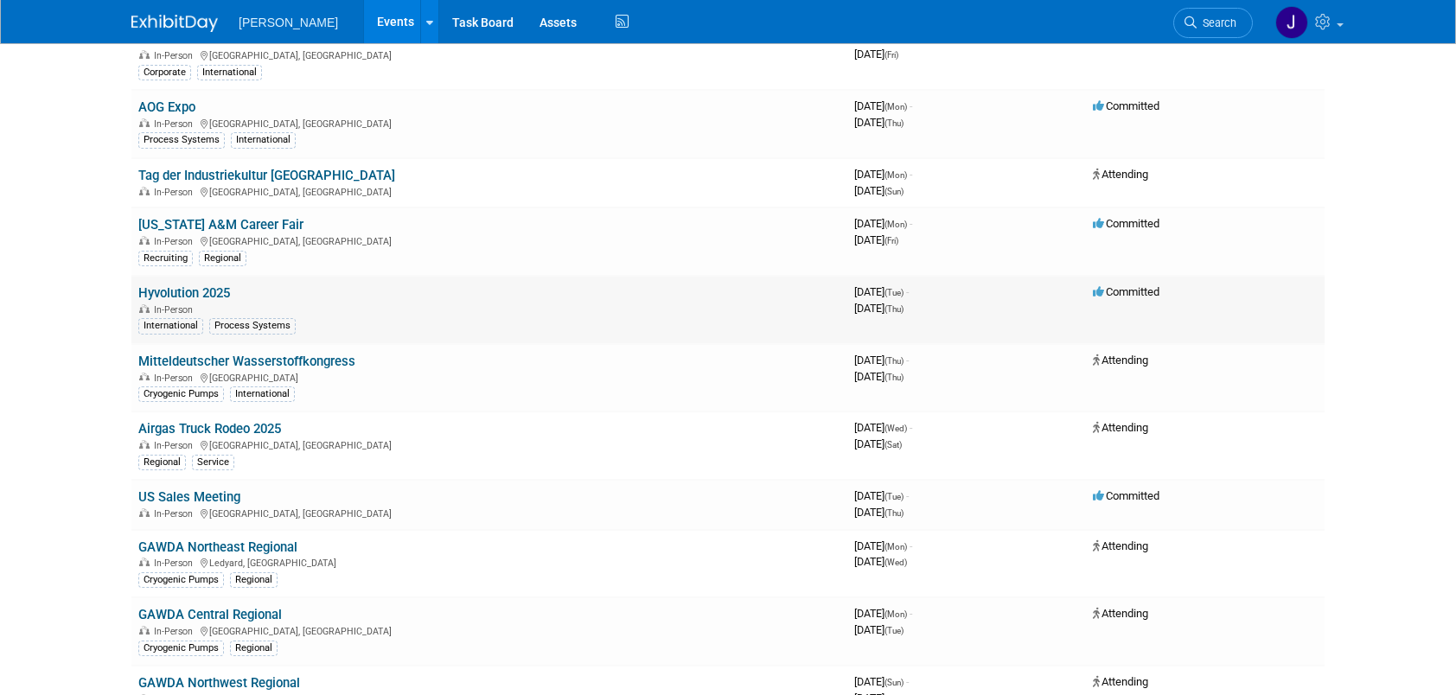
click at [190, 285] on link "Hyvolution 2025" at bounding box center [184, 293] width 92 height 16
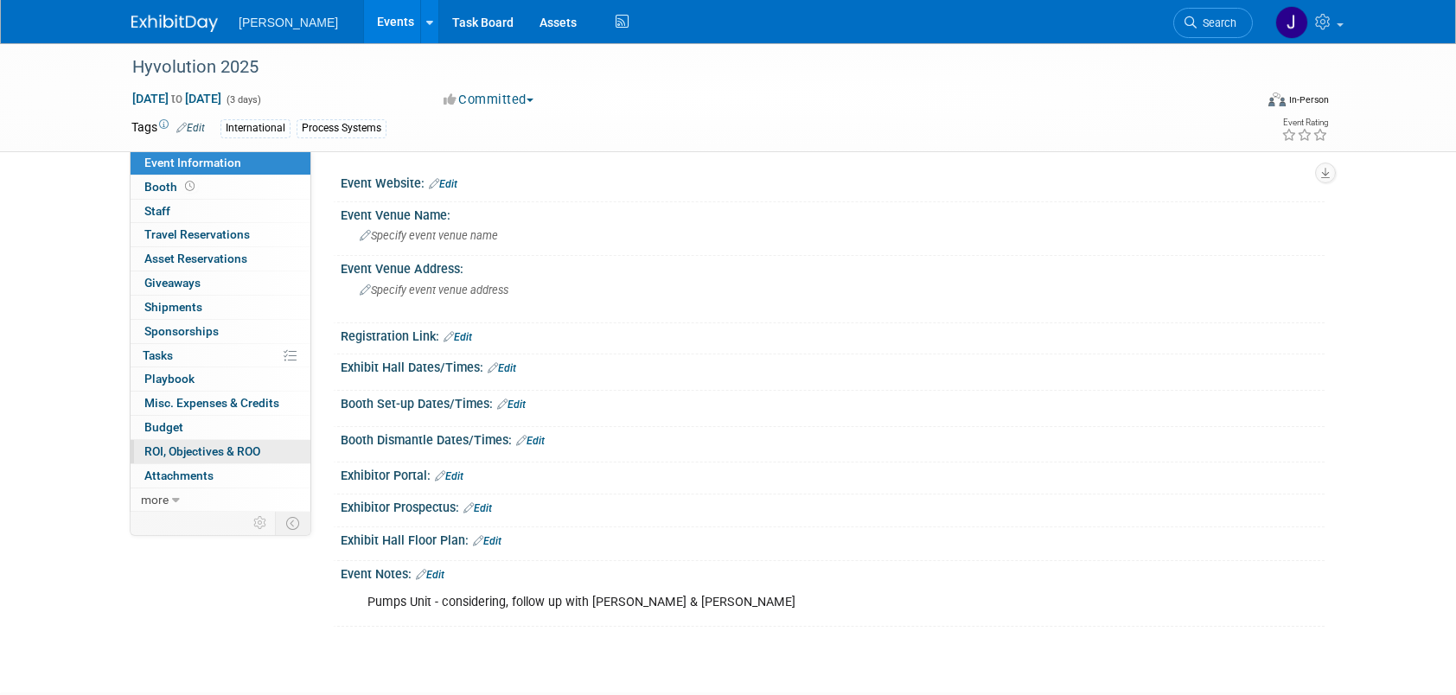
click at [207, 446] on span "ROI, Objectives & ROO 0" at bounding box center [202, 451] width 116 height 14
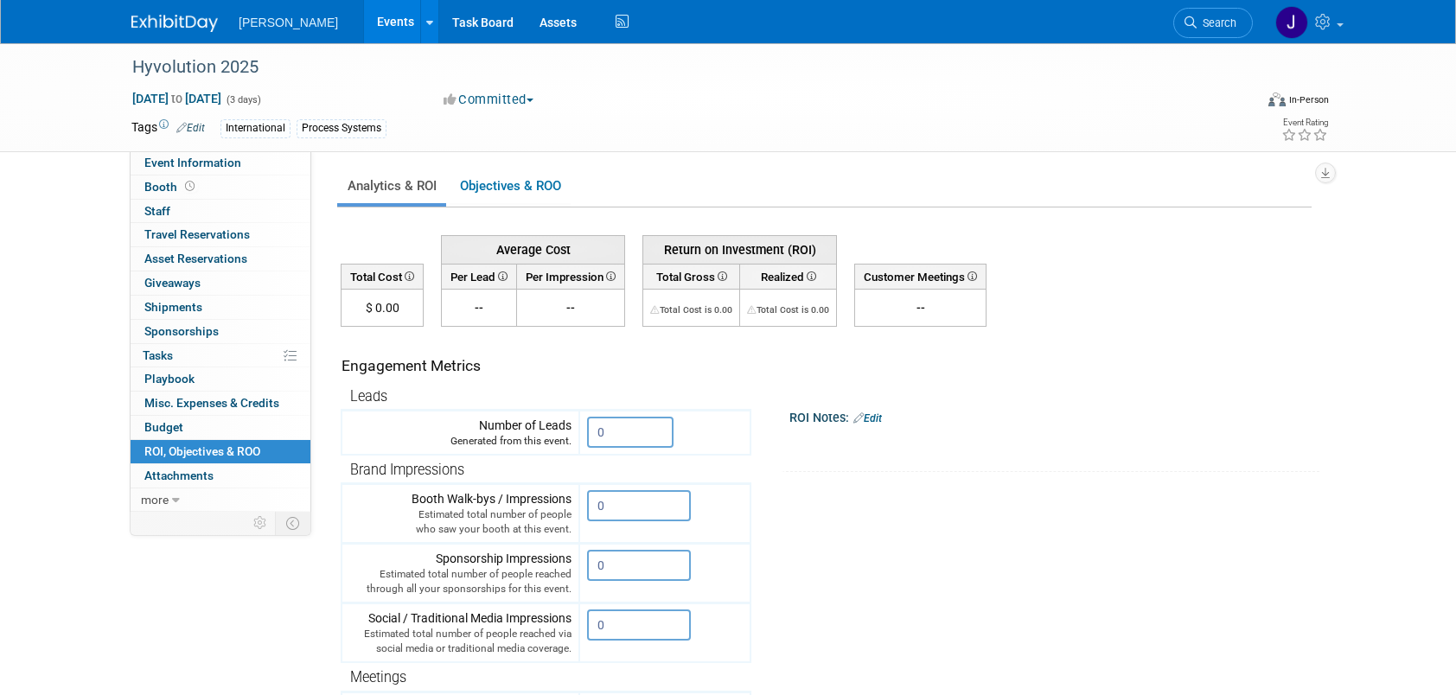
click at [376, 19] on link "Events" at bounding box center [395, 21] width 63 height 43
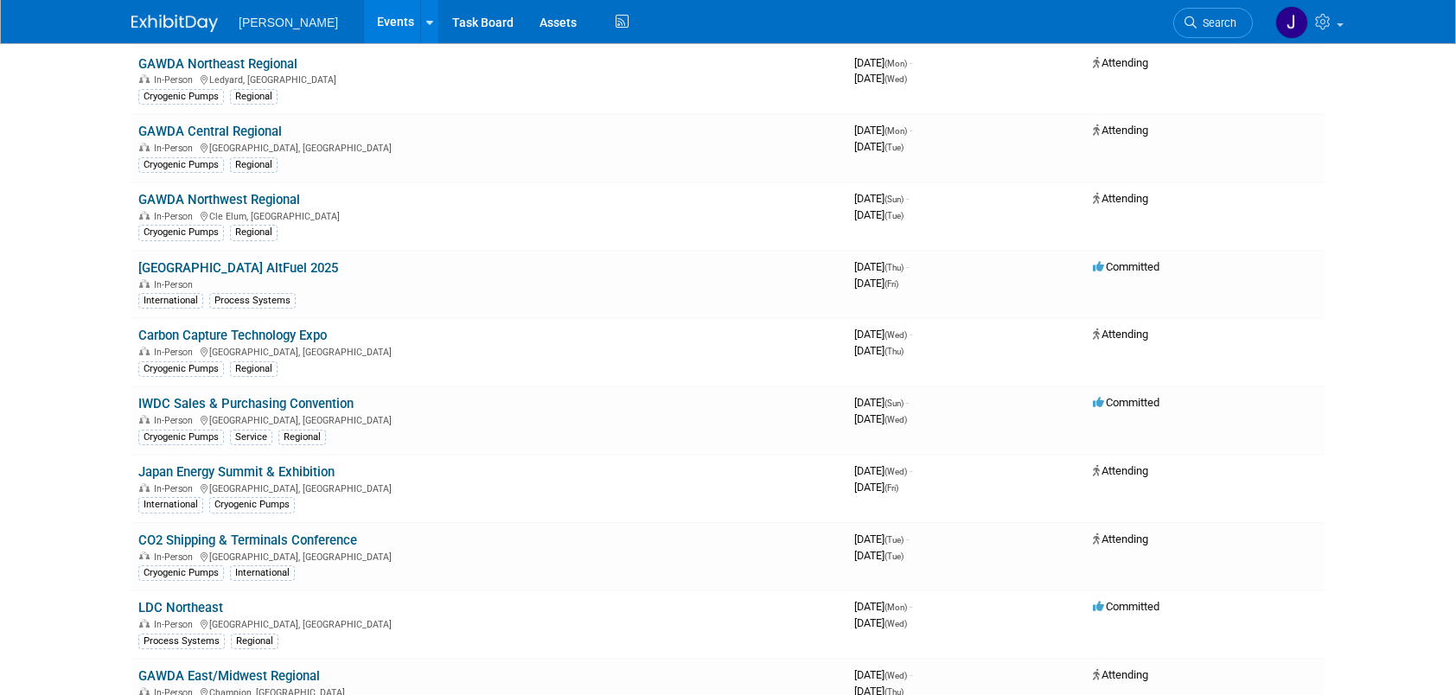
scroll to position [1297, 0]
